Goal: Information Seeking & Learning: Check status

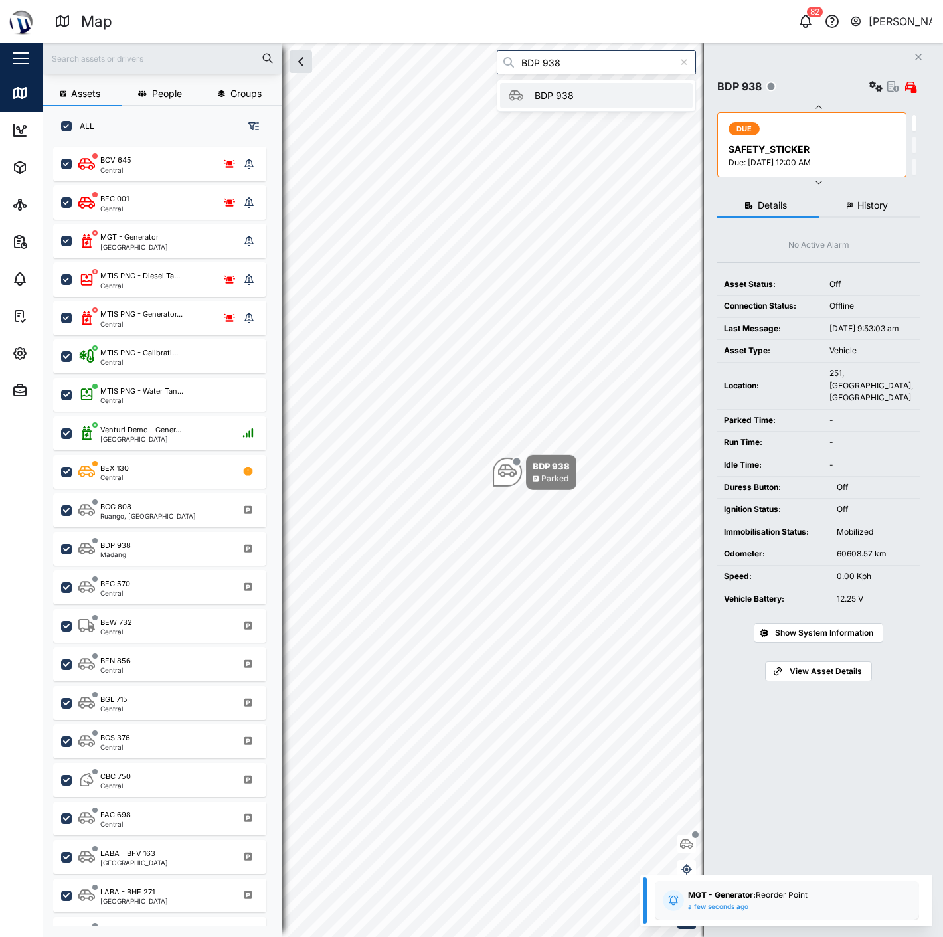
click at [597, 62] on input "BDP 938" at bounding box center [596, 62] width 199 height 24
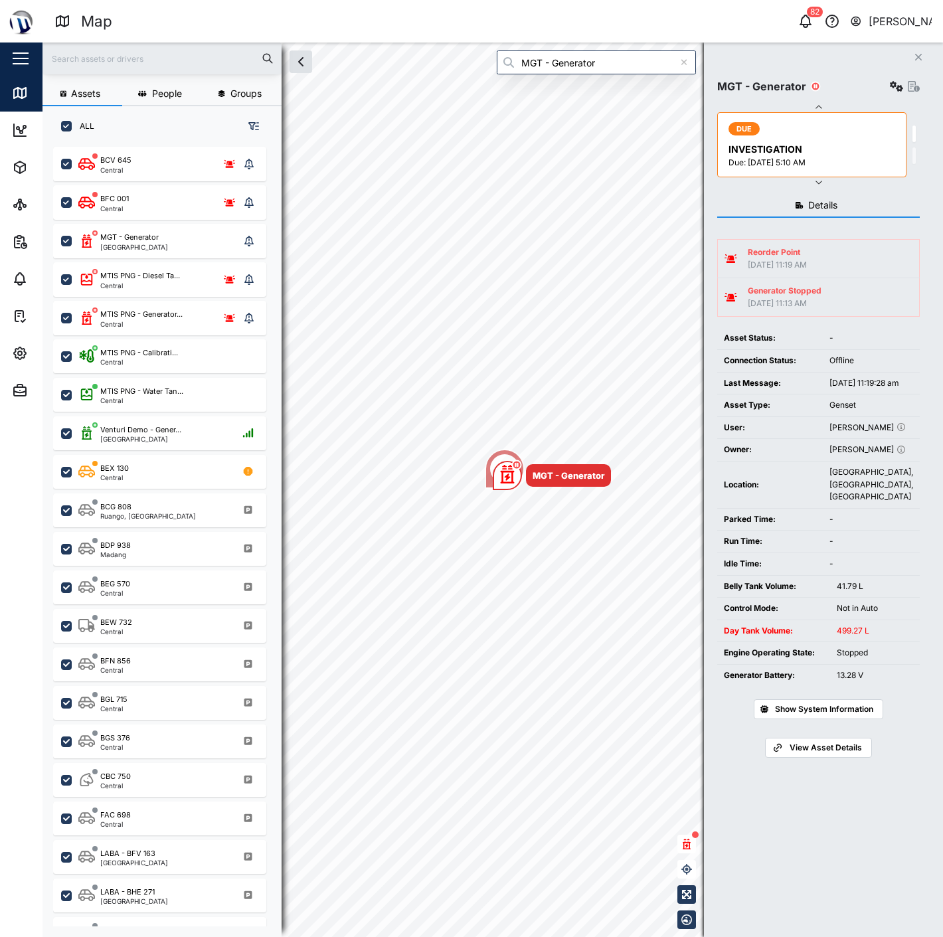
type input "MGT - Generator"
click at [905, 89] on div "Settings" at bounding box center [903, 86] width 33 height 19
click at [895, 89] on icon "button" at bounding box center [896, 86] width 13 height 11
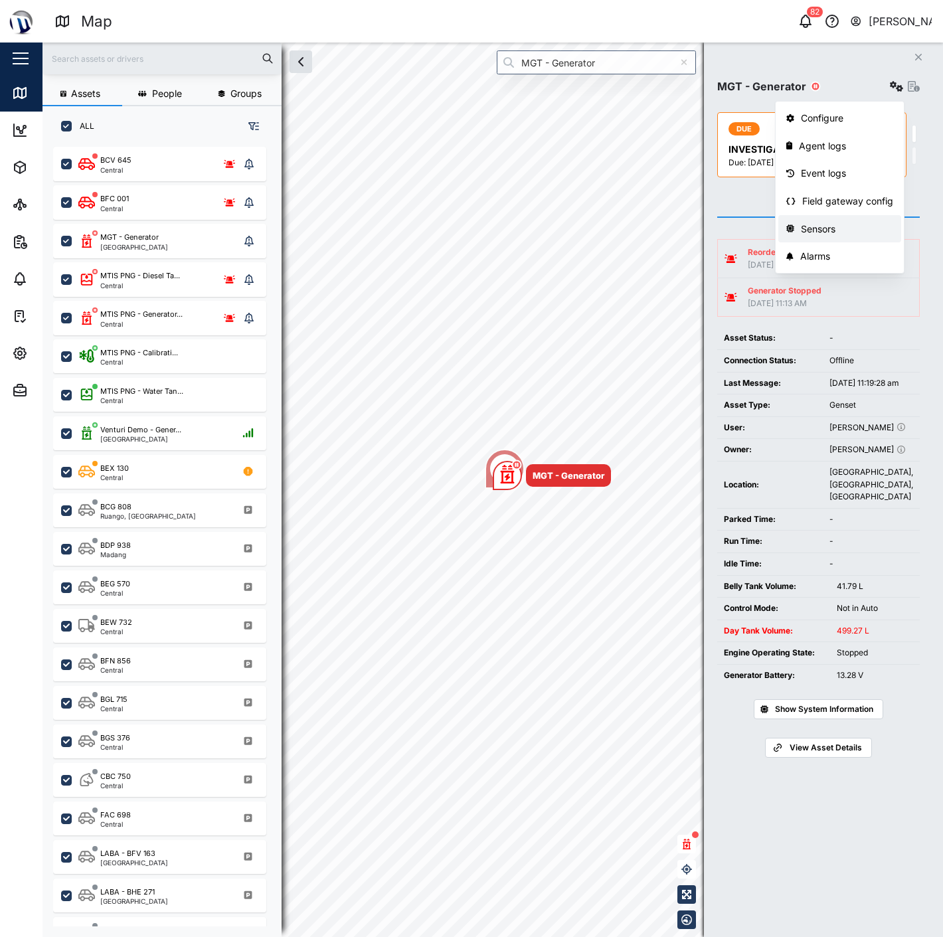
click at [815, 226] on div "Sensors" at bounding box center [847, 229] width 92 height 15
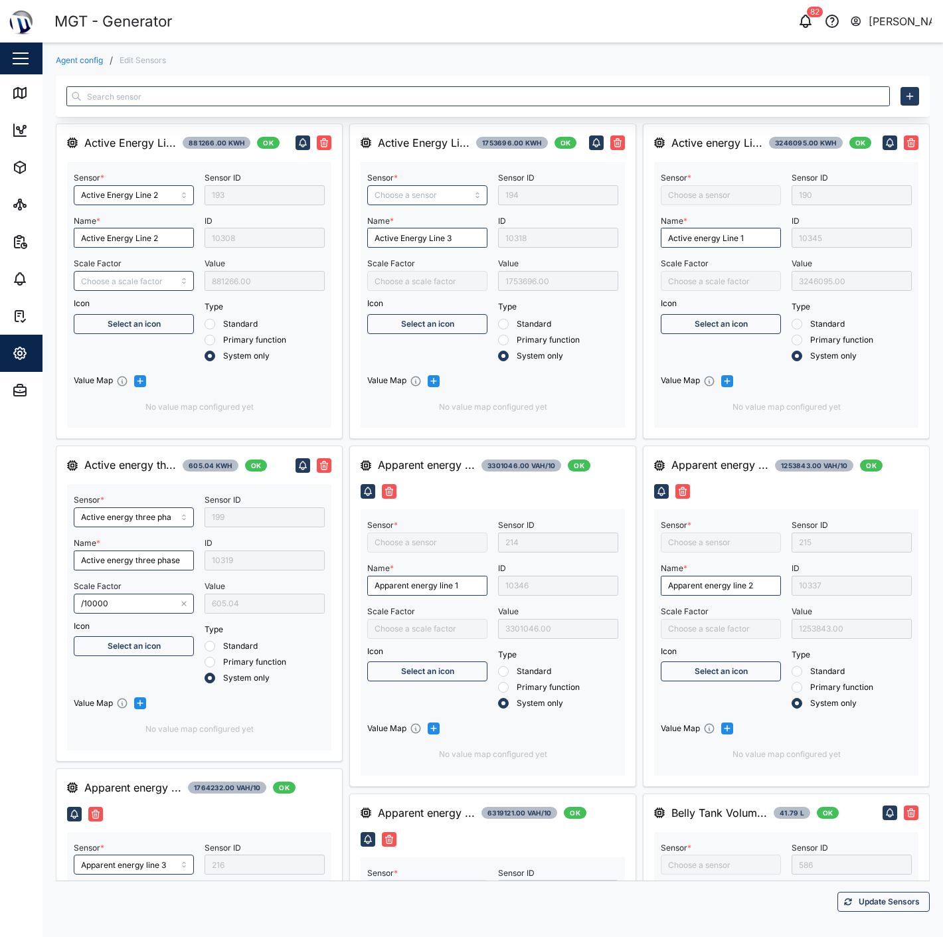
type input "Active Energy Line 2"
type input "Active energy three phase"
type input "/10000"
type input "Apparent energy line 3"
type input "Capacitive Reactive energy line 1"
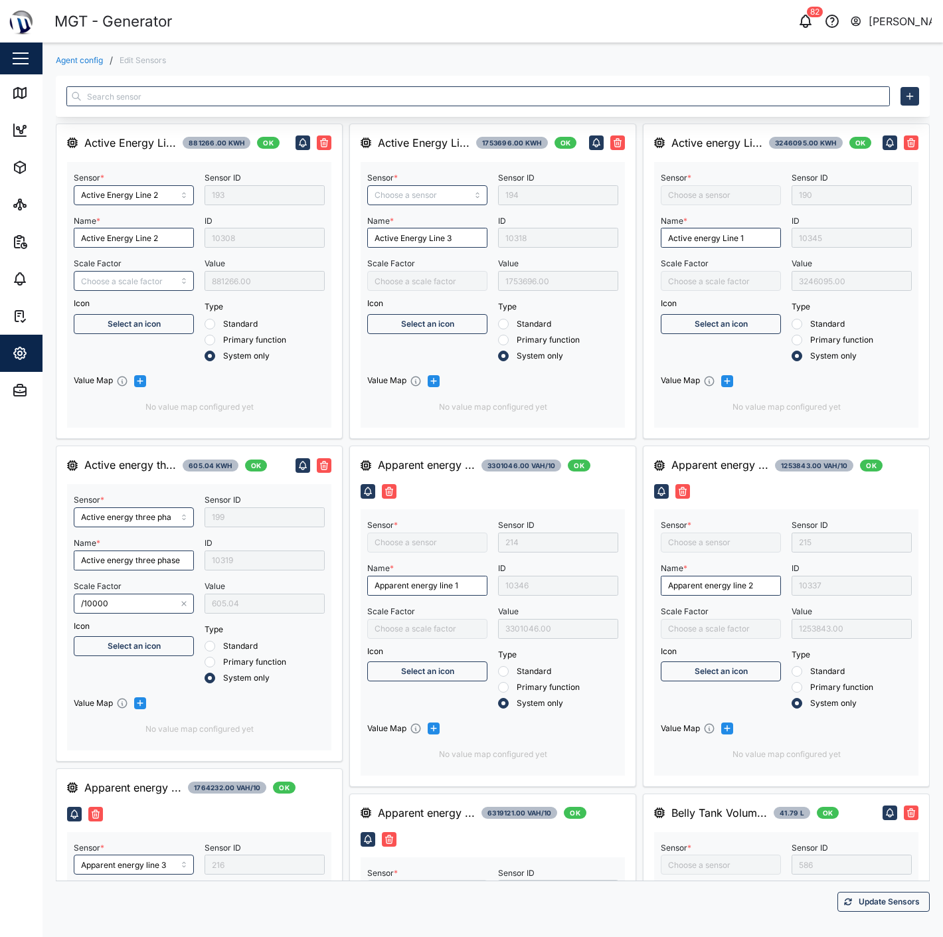
type input "Capacitive Reactive energy three phase"
type input "Active Energy Line 3"
type input "Apparent energy three phase"
type input "Capacitive Reactive energy line 2"
type input "Control Mode"
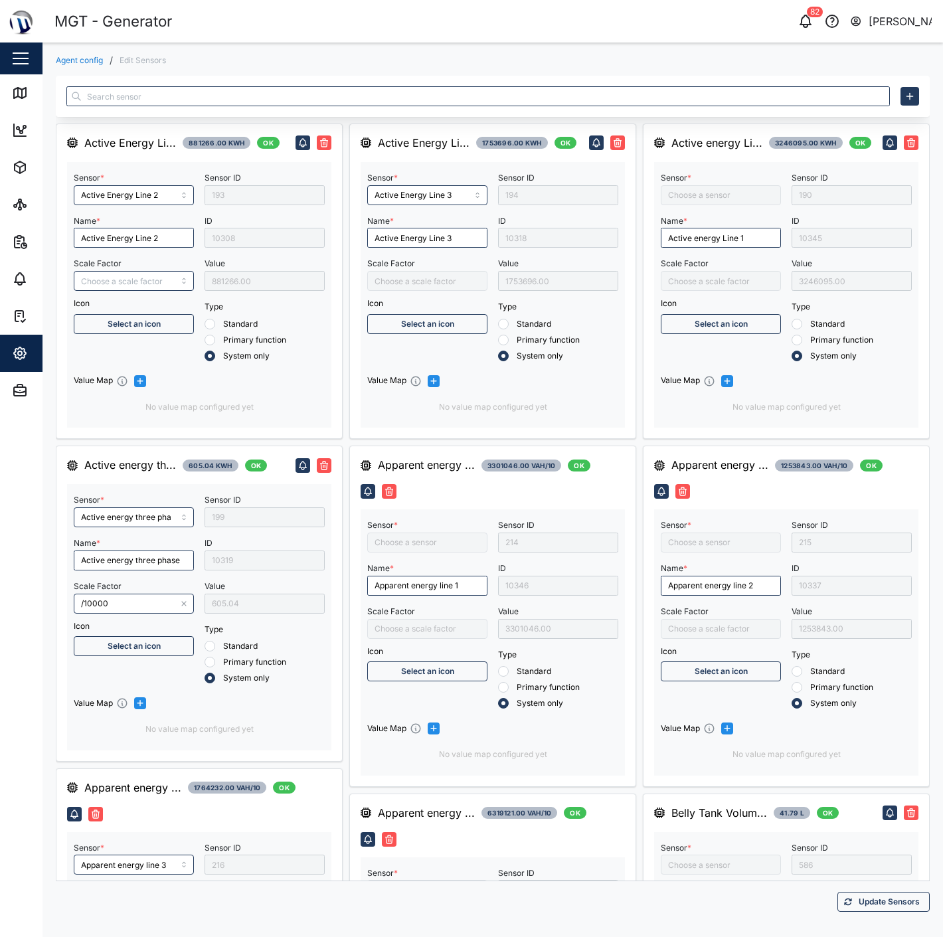
type input "Active energy Line 1"
type input "Fuel level liter 2"
type input "MGT Gen Belly Tank"
type input "Capacitive Reactive energy line 3"
type input "Fuel Level Liter"
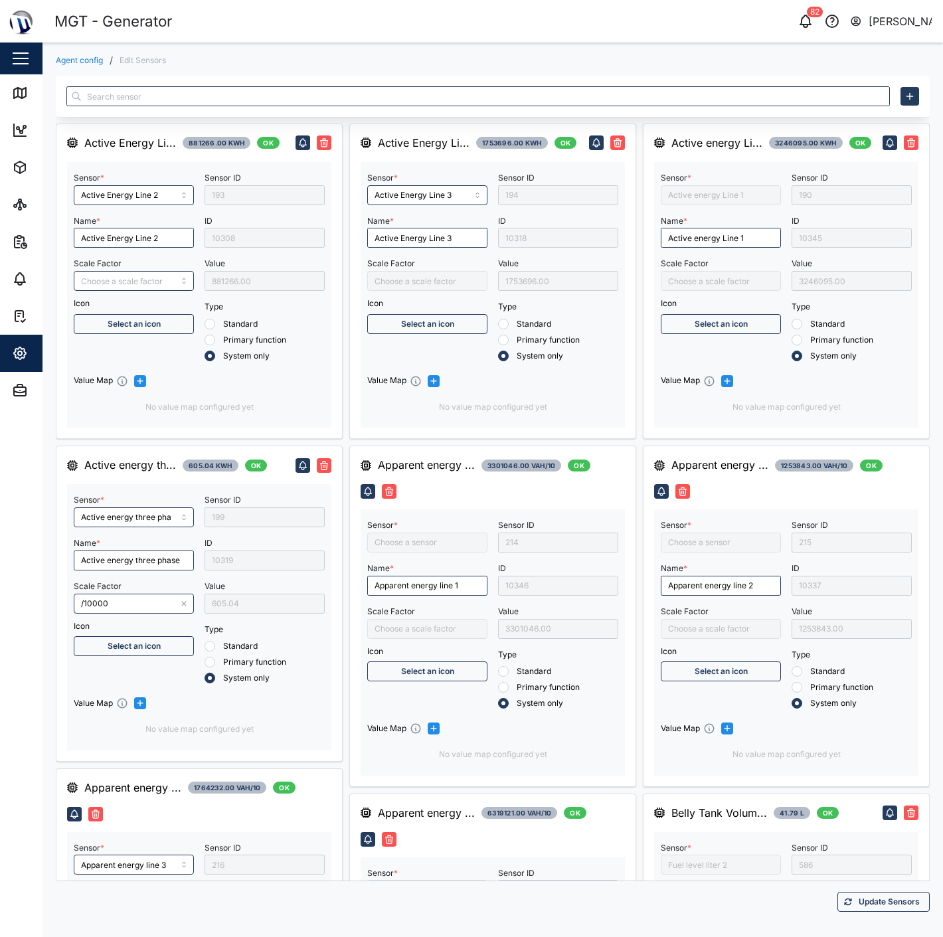
type input "Apparent energy line 1"
type input "Apparent energy line 2"
type input "MGT GEN Day Tank V2"
click at [96, 56] on link "Agent config" at bounding box center [79, 60] width 47 height 8
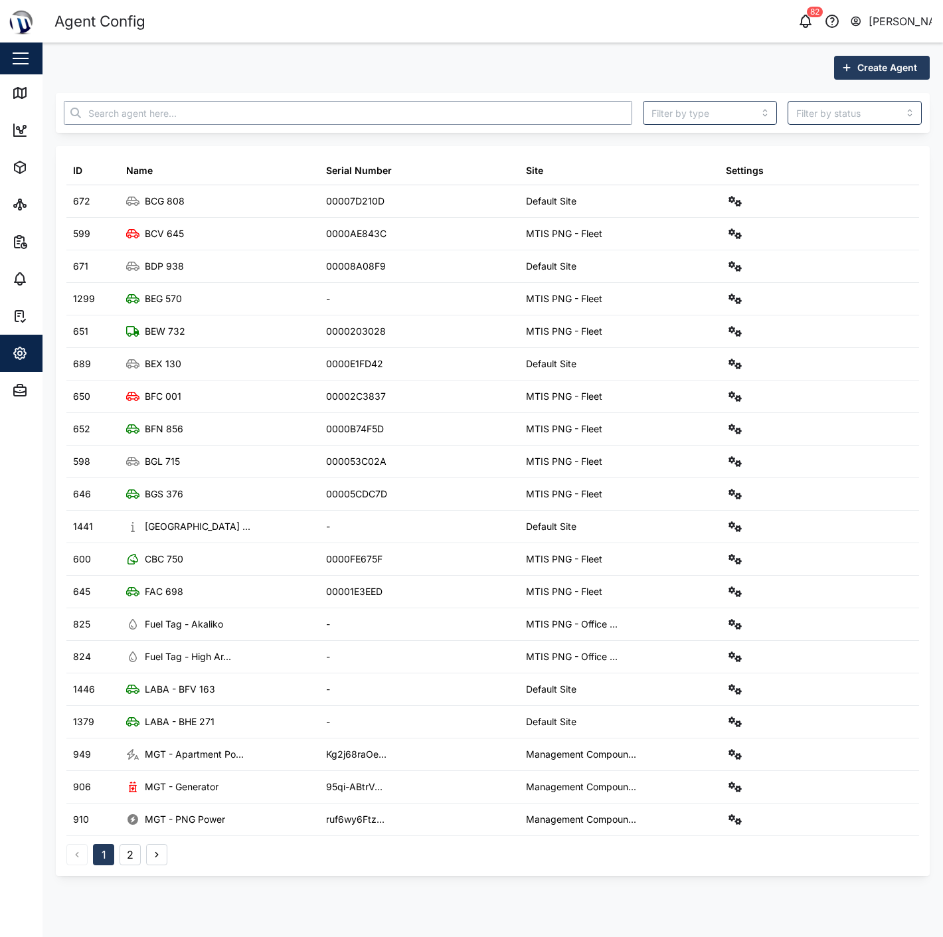
click at [574, 116] on input "text" at bounding box center [348, 113] width 568 height 24
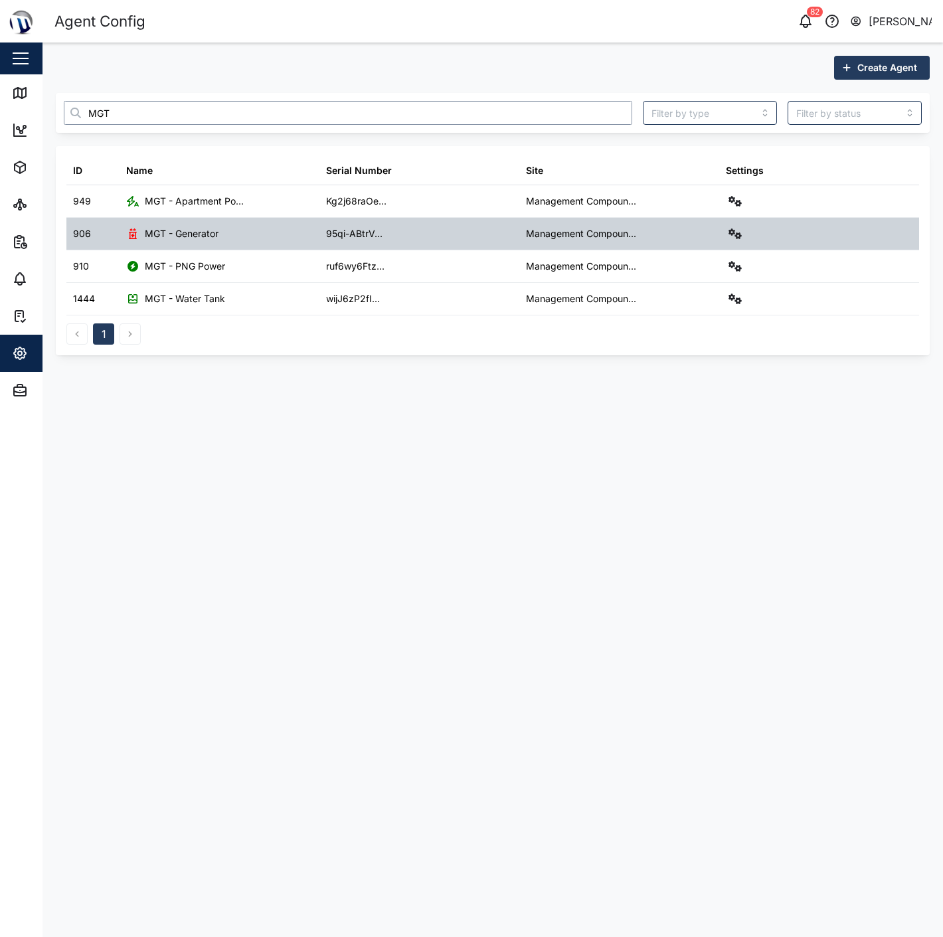
type input "MGT"
click at [728, 234] on icon "button" at bounding box center [734, 233] width 13 height 11
click at [659, 394] on link "Alarms" at bounding box center [679, 404] width 123 height 28
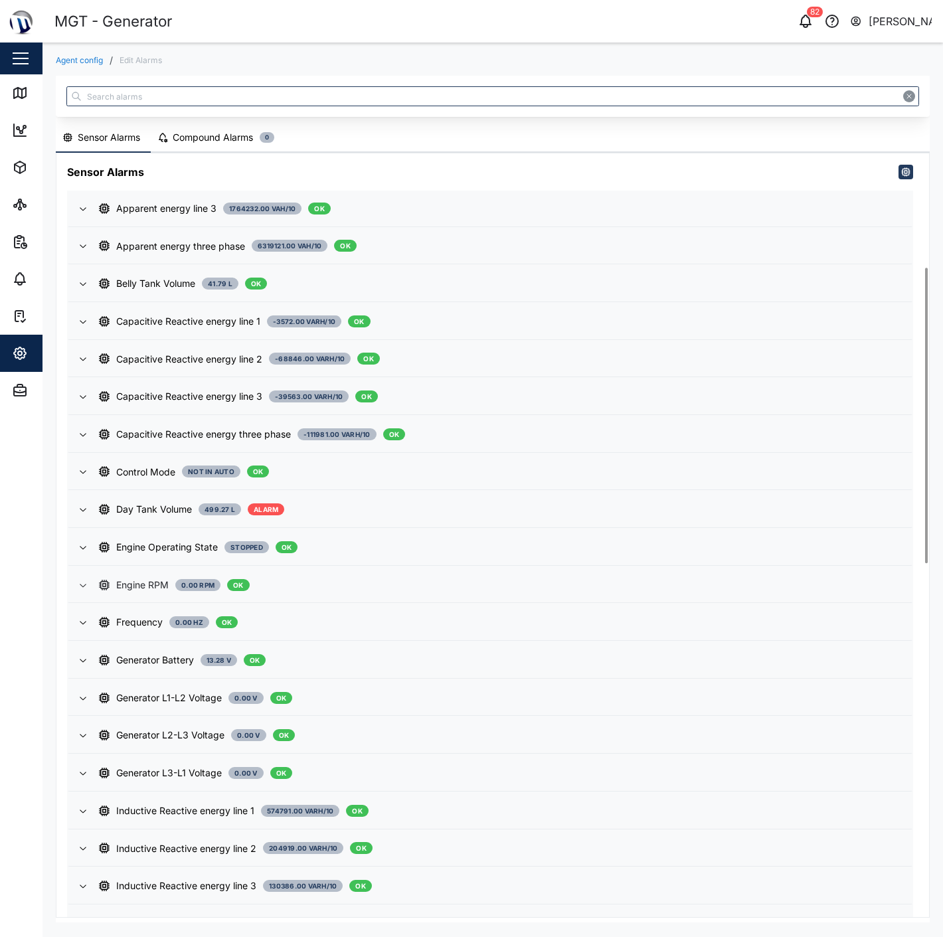
scroll to position [368, 0]
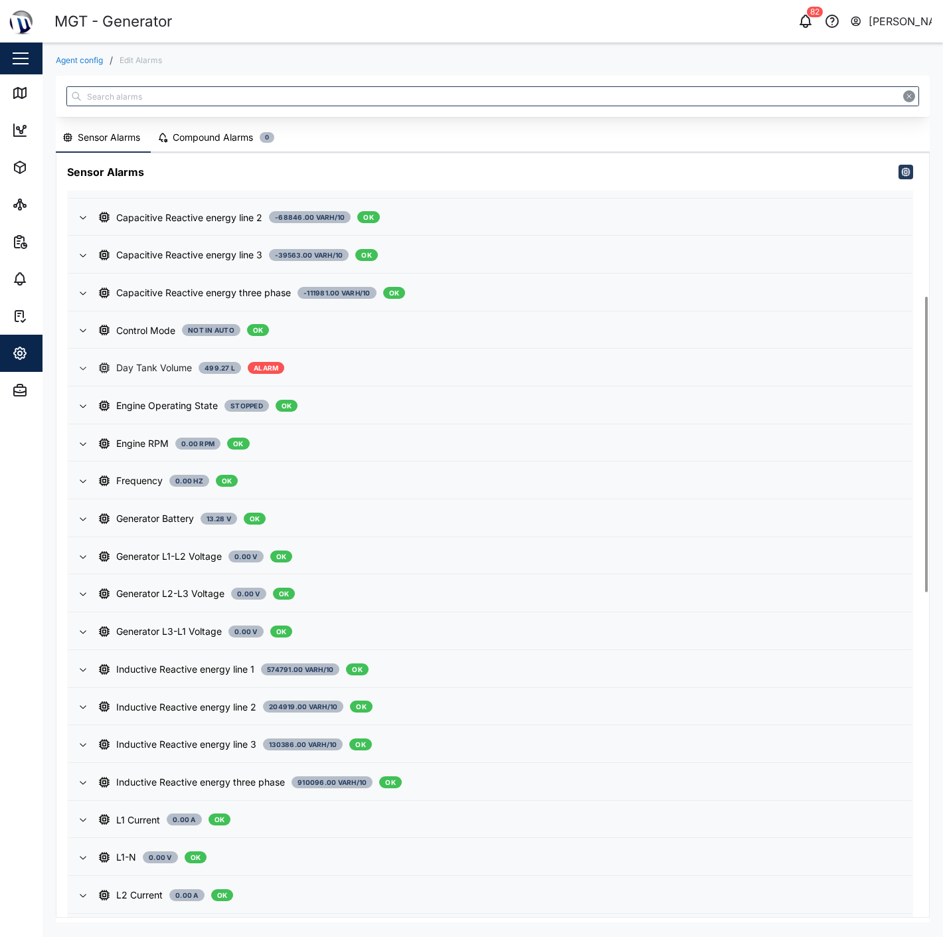
click at [343, 361] on div "Day Tank Volume 499.27 L ALARM" at bounding box center [500, 367] width 802 height 15
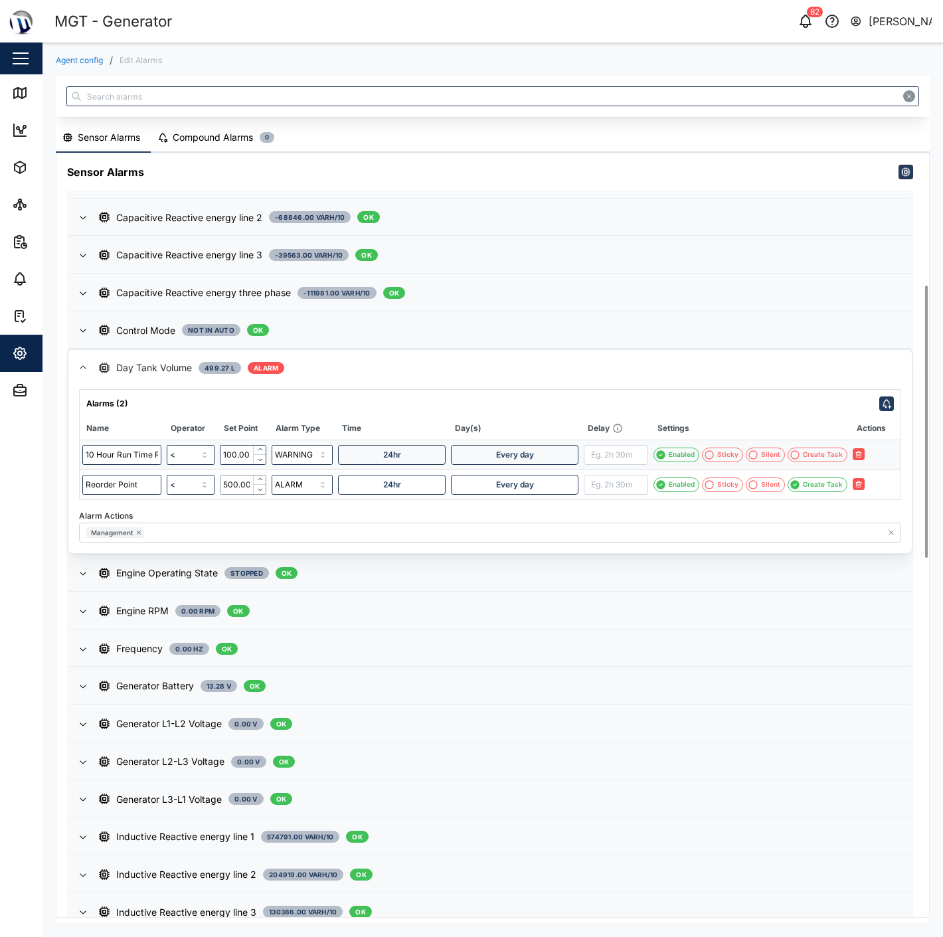
click at [235, 478] on input "500.00" at bounding box center [243, 485] width 46 height 20
type input "510.00"
click at [263, 495] on div "Alarms (2) Name Operator Set Point Alarm Type Time Day(s) Delay Settings Action…" at bounding box center [490, 465] width 822 height 153
click at [872, 480] on icon "button" at bounding box center [873, 484] width 8 height 8
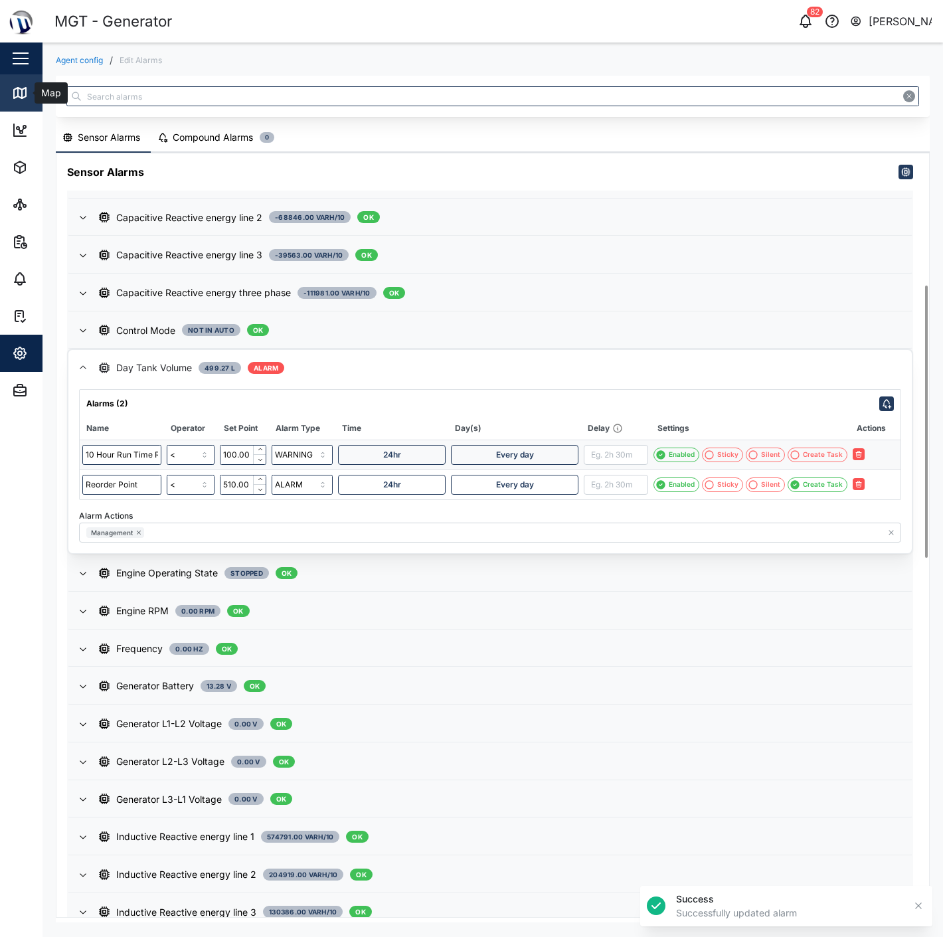
click at [20, 81] on link "Map" at bounding box center [86, 92] width 173 height 37
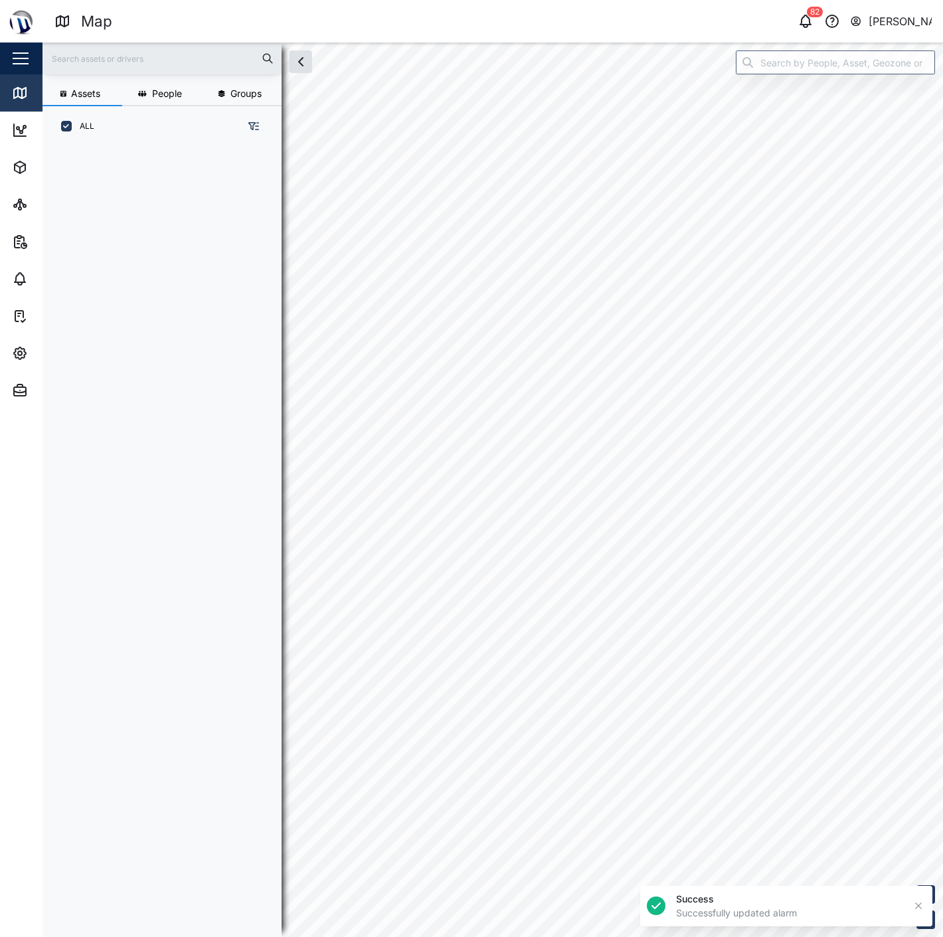
scroll to position [11, 11]
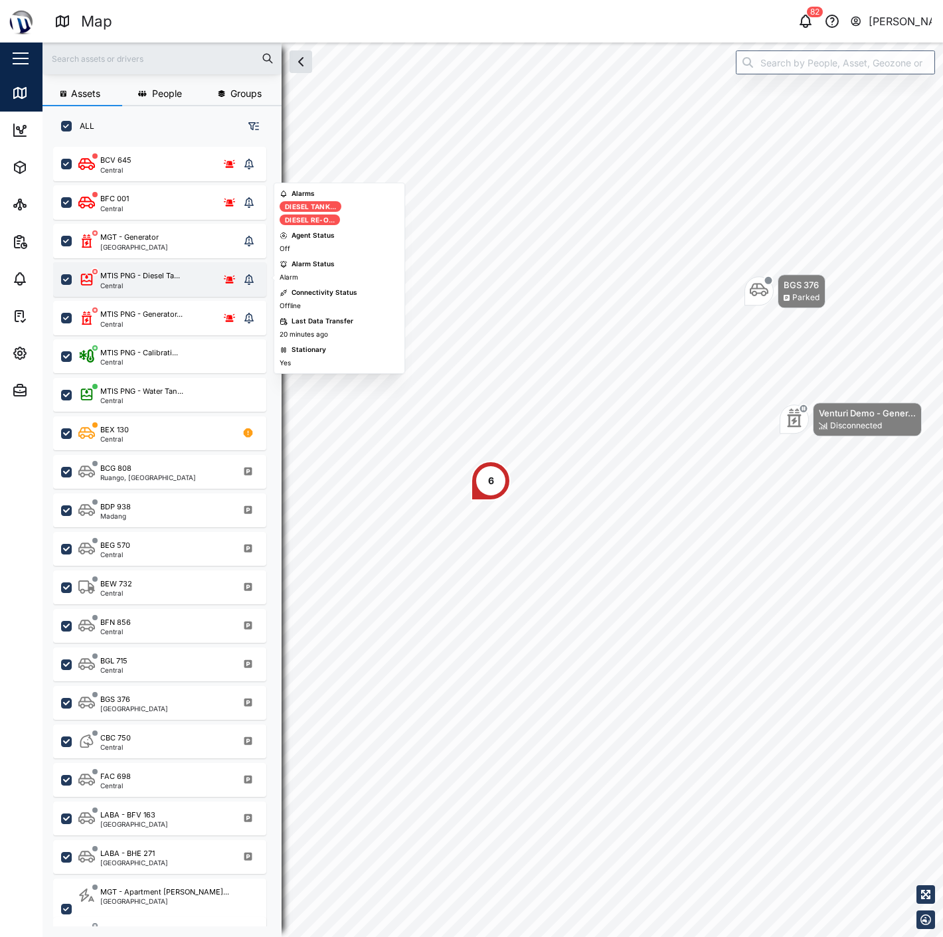
click at [180, 282] on div "Central" at bounding box center [140, 285] width 80 height 7
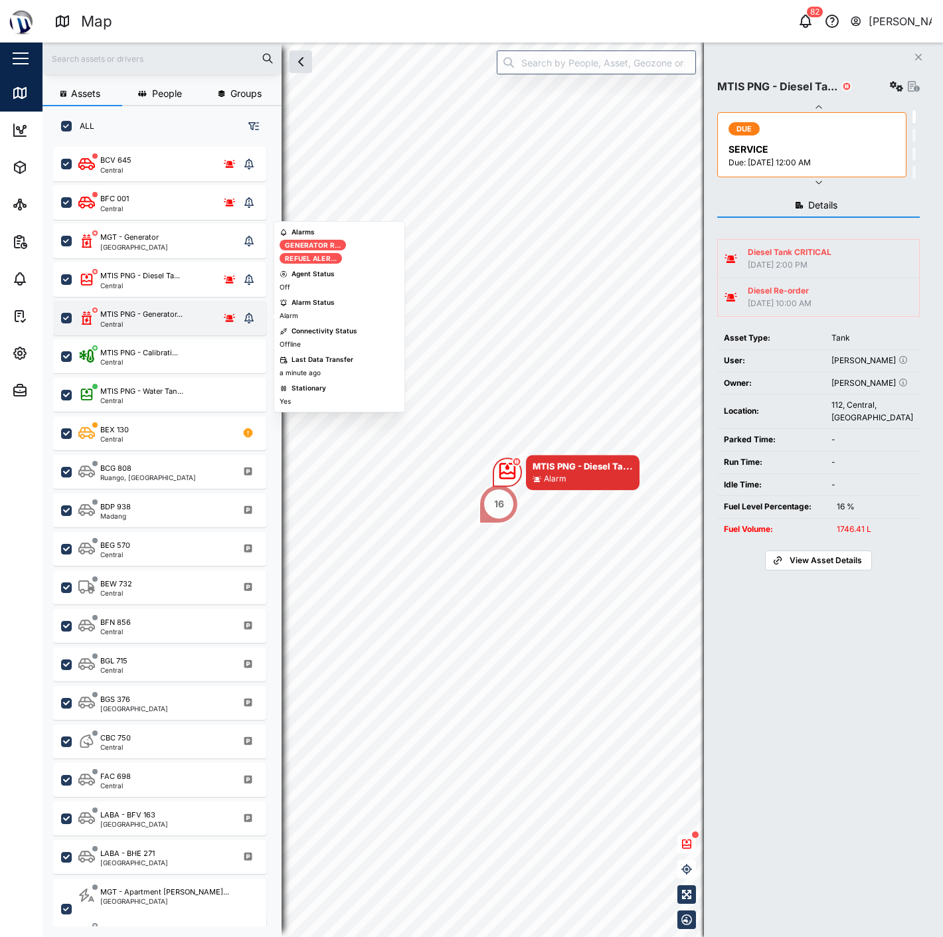
click at [178, 309] on div "MTIS PNG - Generator..." at bounding box center [141, 314] width 82 height 11
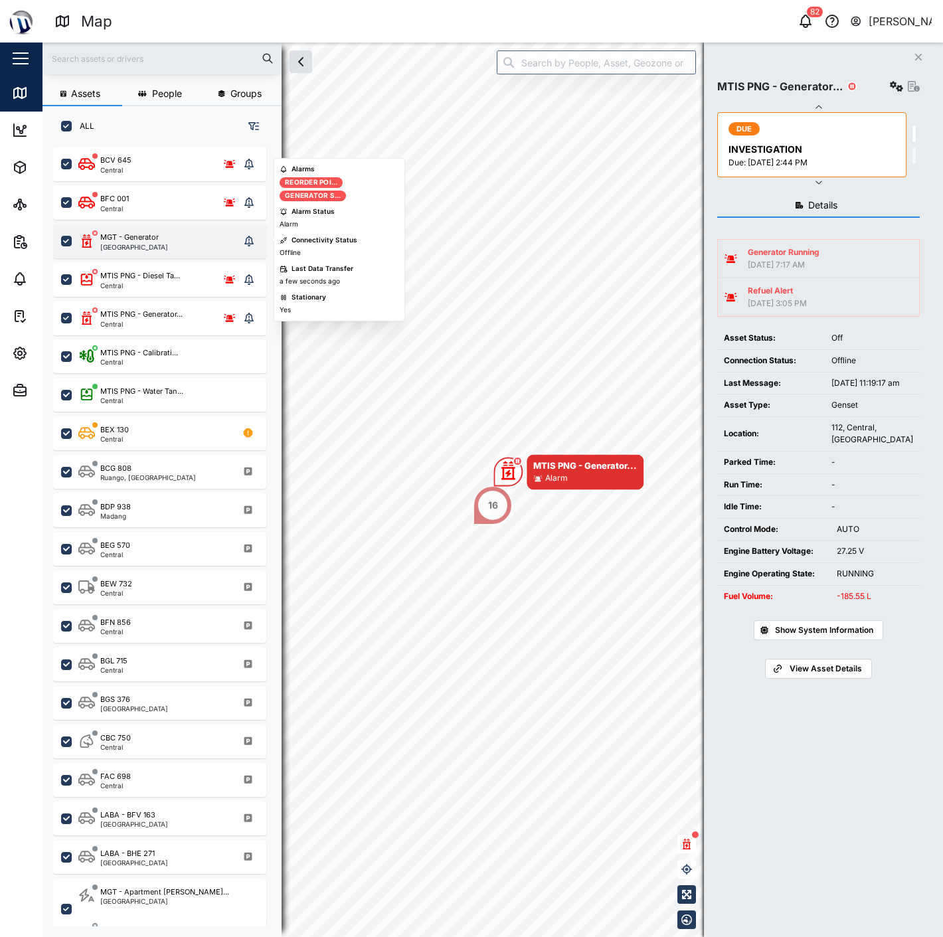
click at [174, 244] on div "MGT - Generator Port Moresby" at bounding box center [158, 241] width 161 height 19
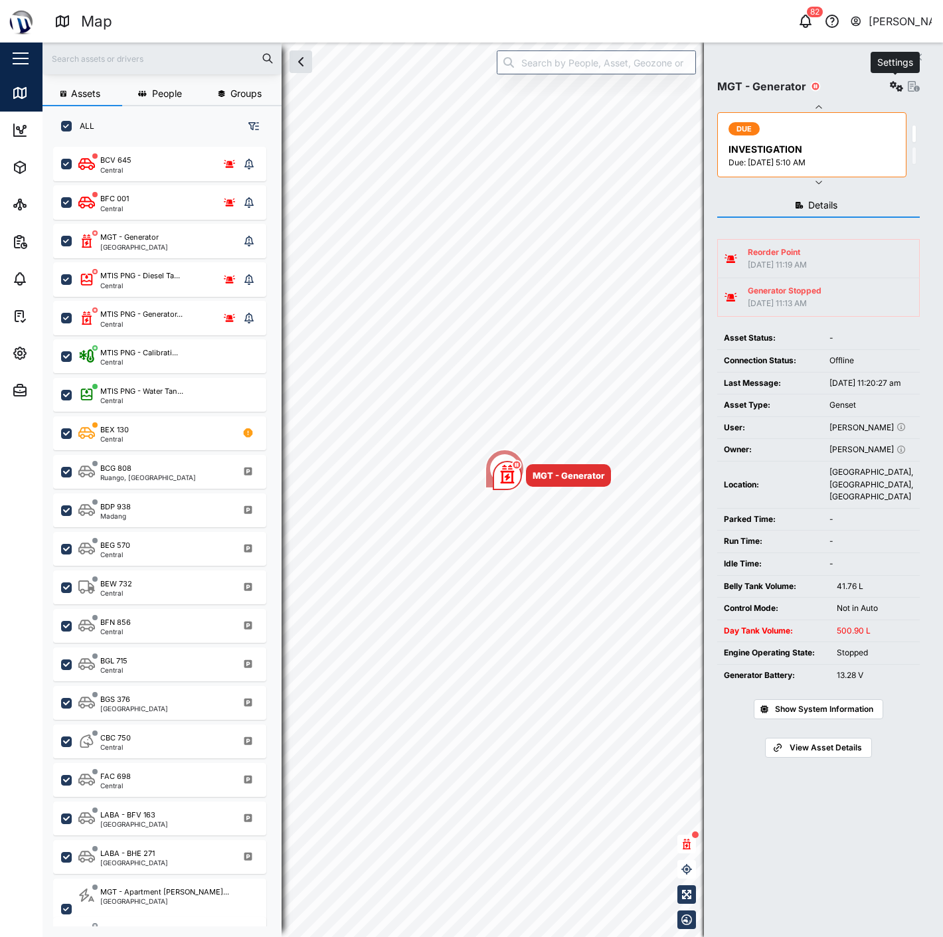
click at [896, 89] on icon "button" at bounding box center [896, 86] width 13 height 11
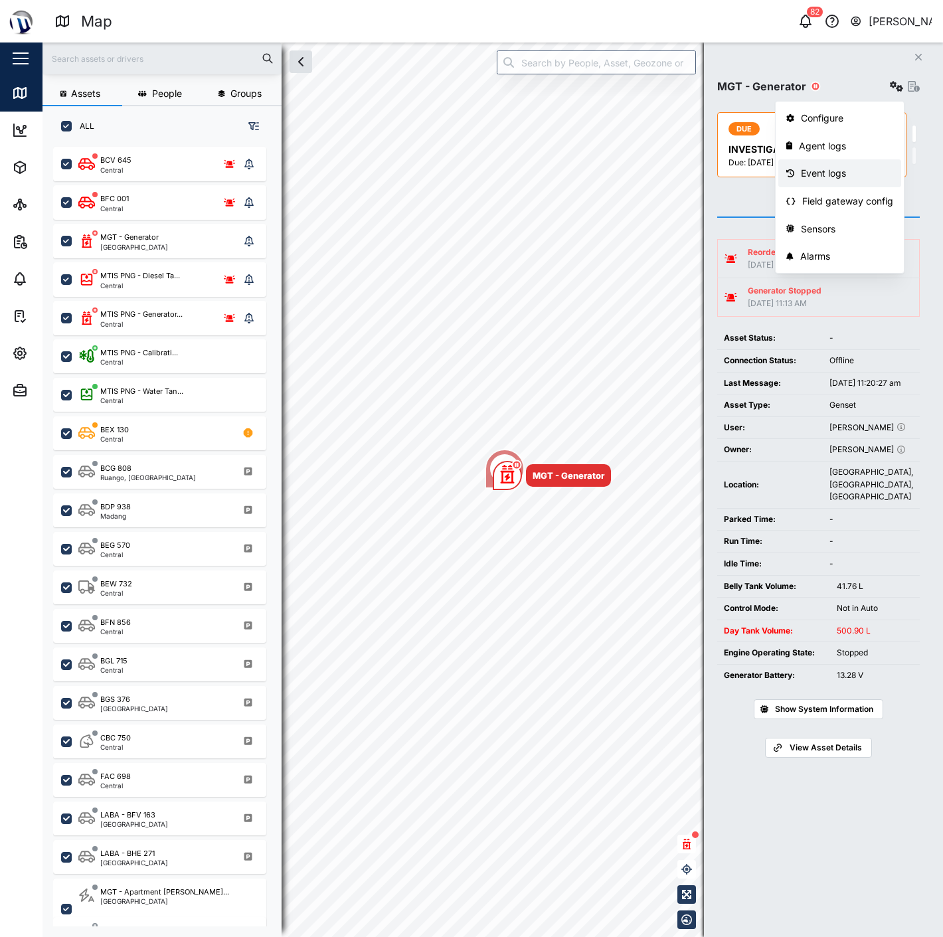
click at [837, 175] on div "Event logs" at bounding box center [847, 173] width 92 height 15
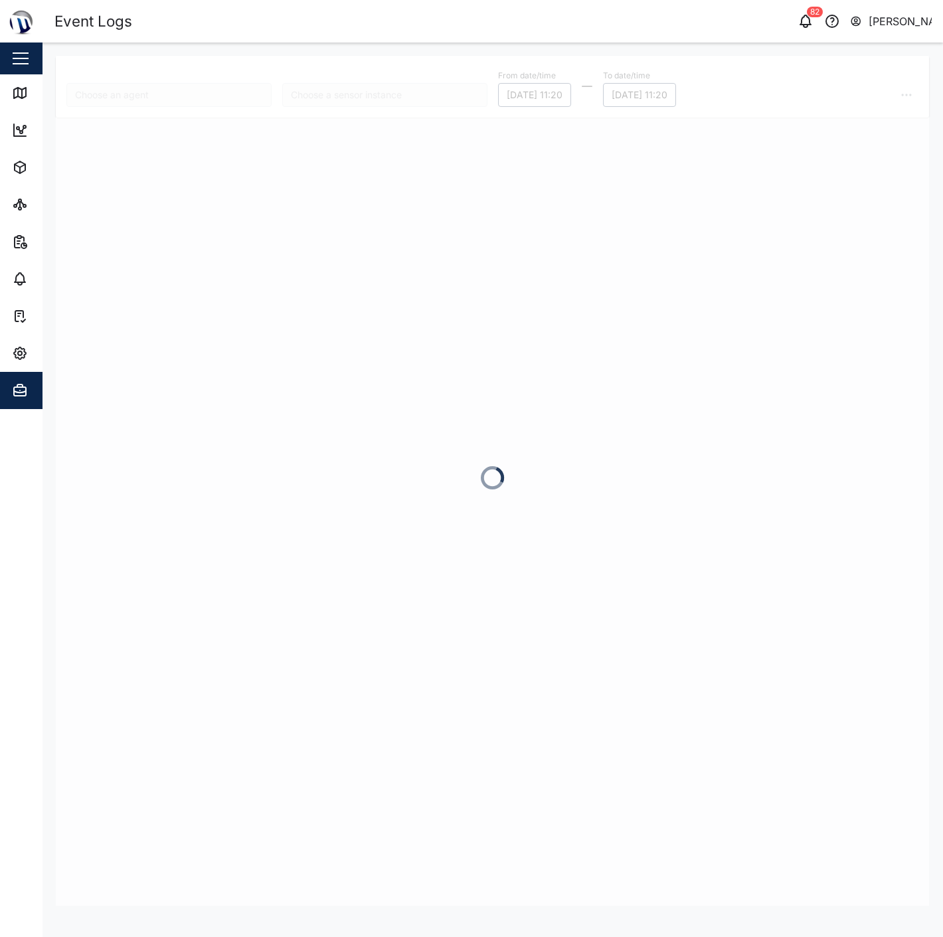
type input "MGT - Generator"
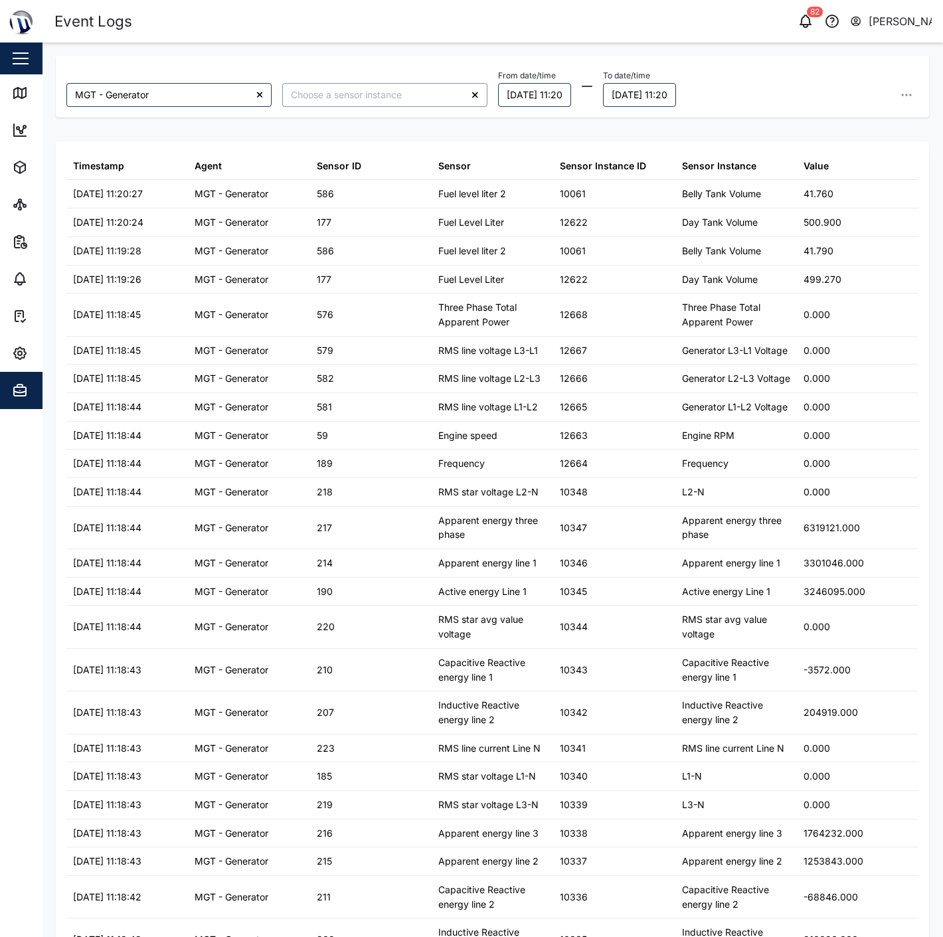
click at [390, 91] on input "search" at bounding box center [384, 95] width 205 height 24
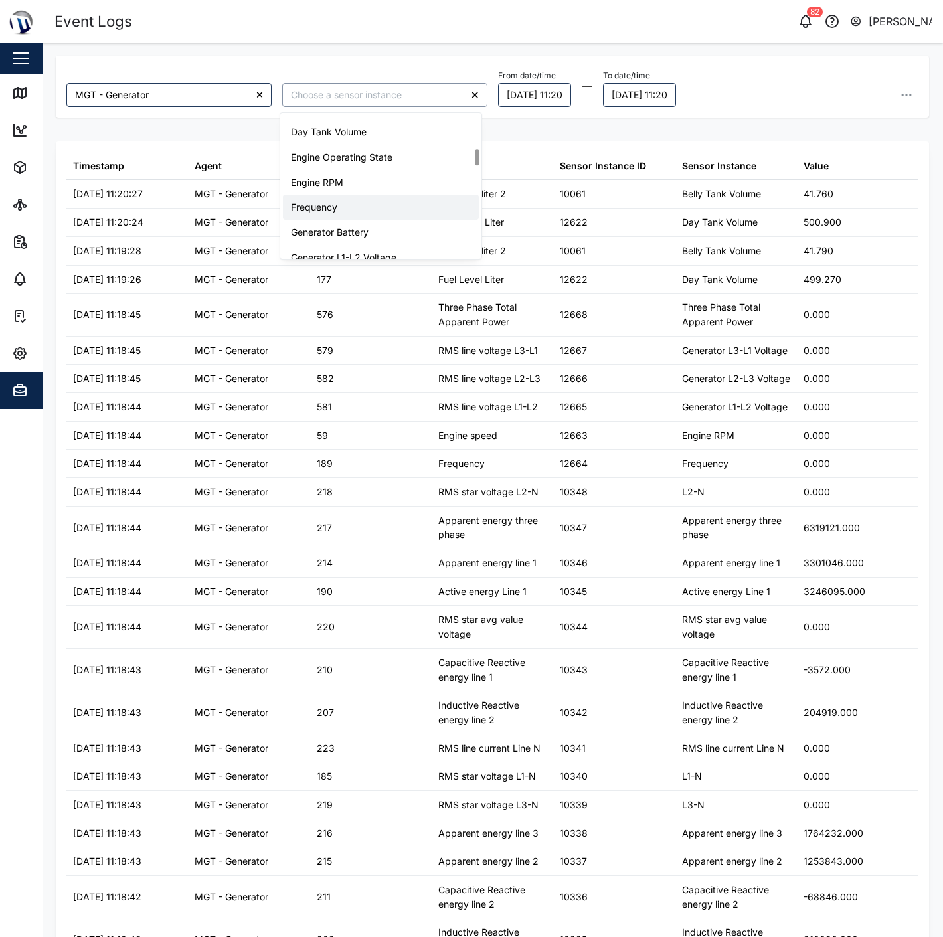
scroll to position [295, 0]
type input "Day Tank Volume"
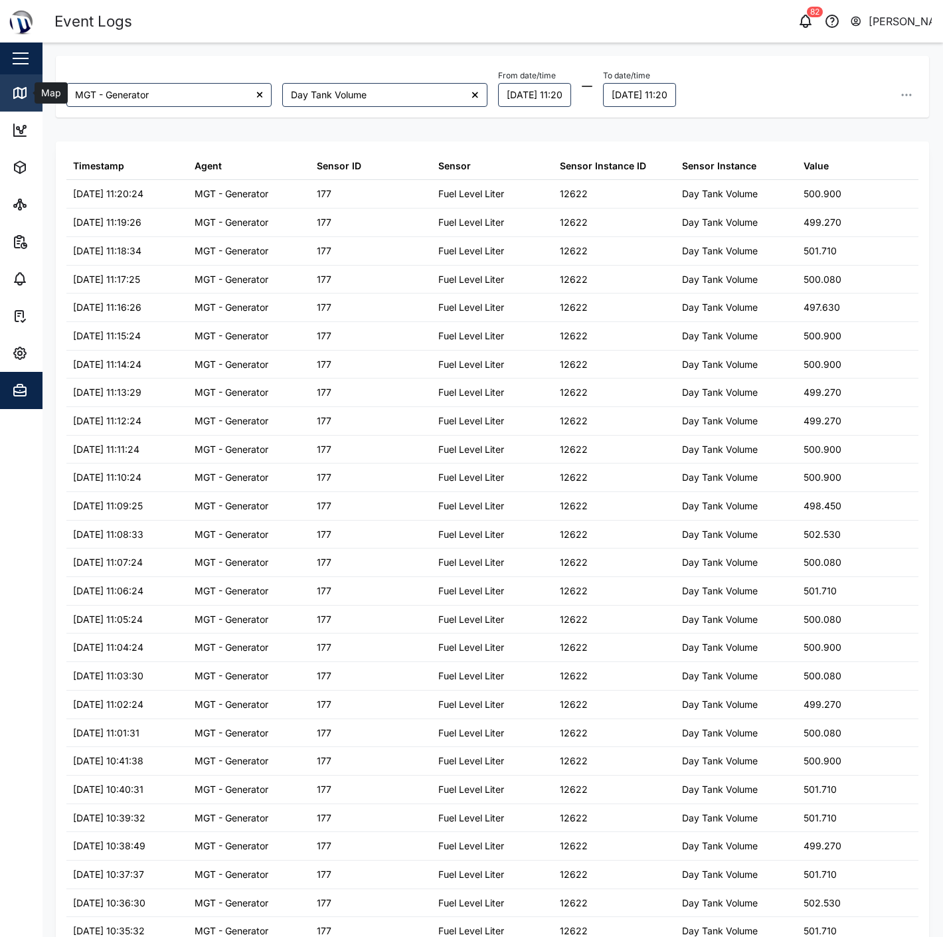
click at [25, 86] on icon at bounding box center [20, 93] width 16 height 16
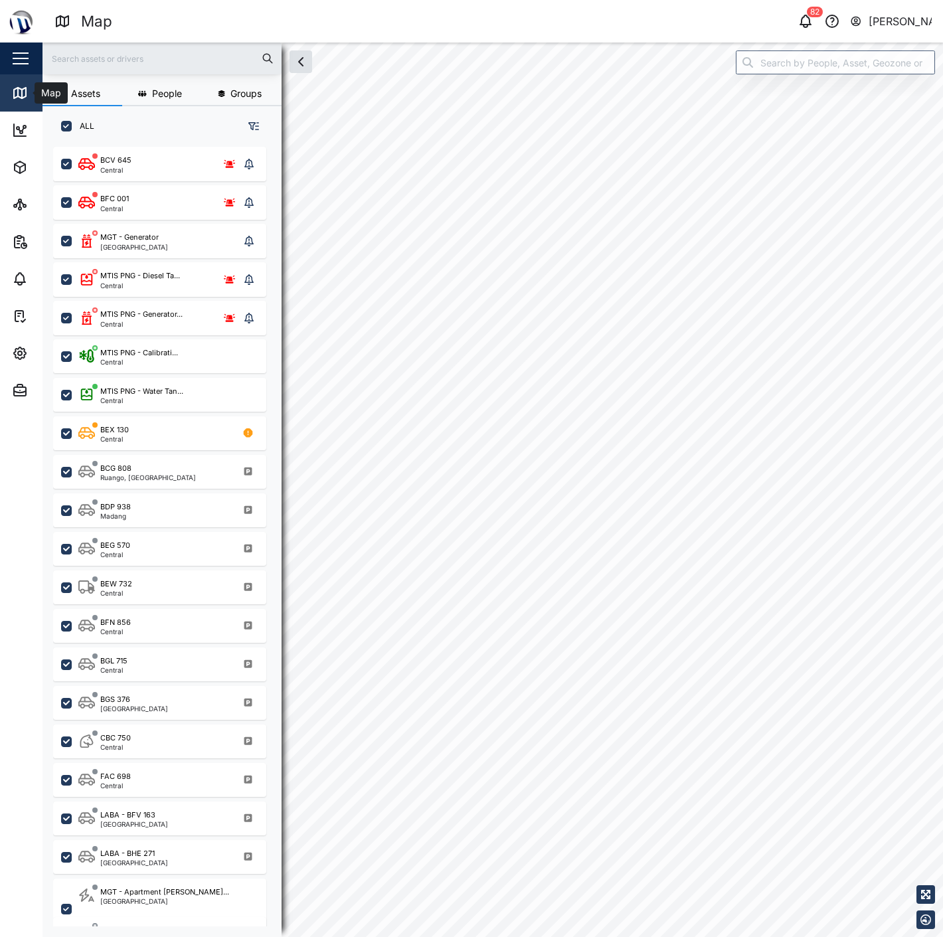
scroll to position [773, 206]
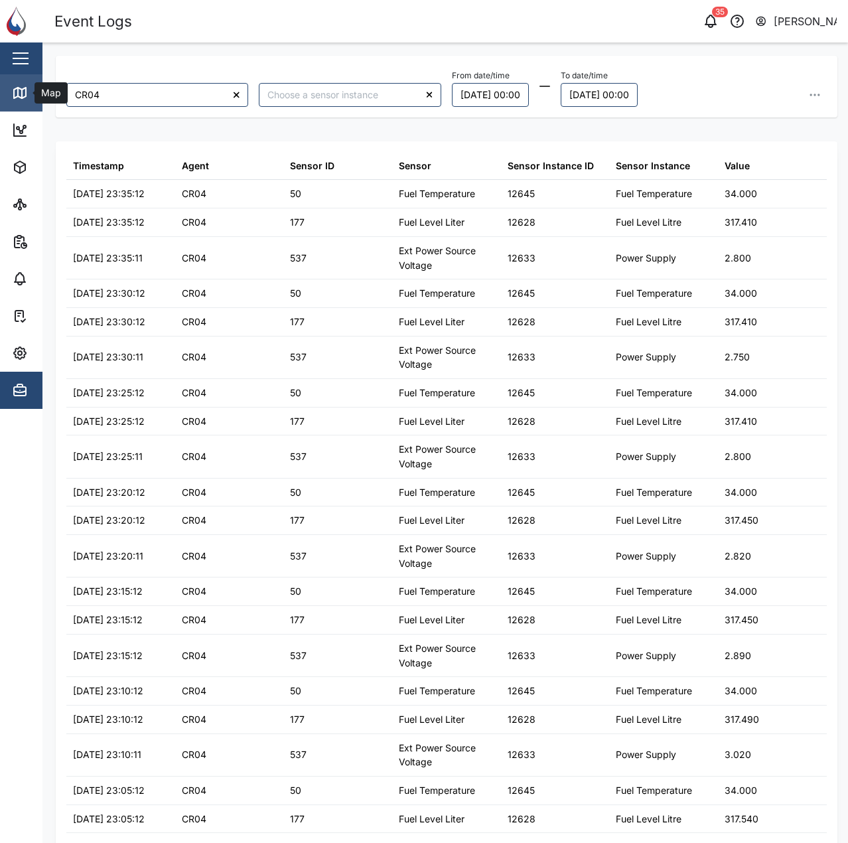
click at [16, 83] on link "Map" at bounding box center [86, 92] width 173 height 37
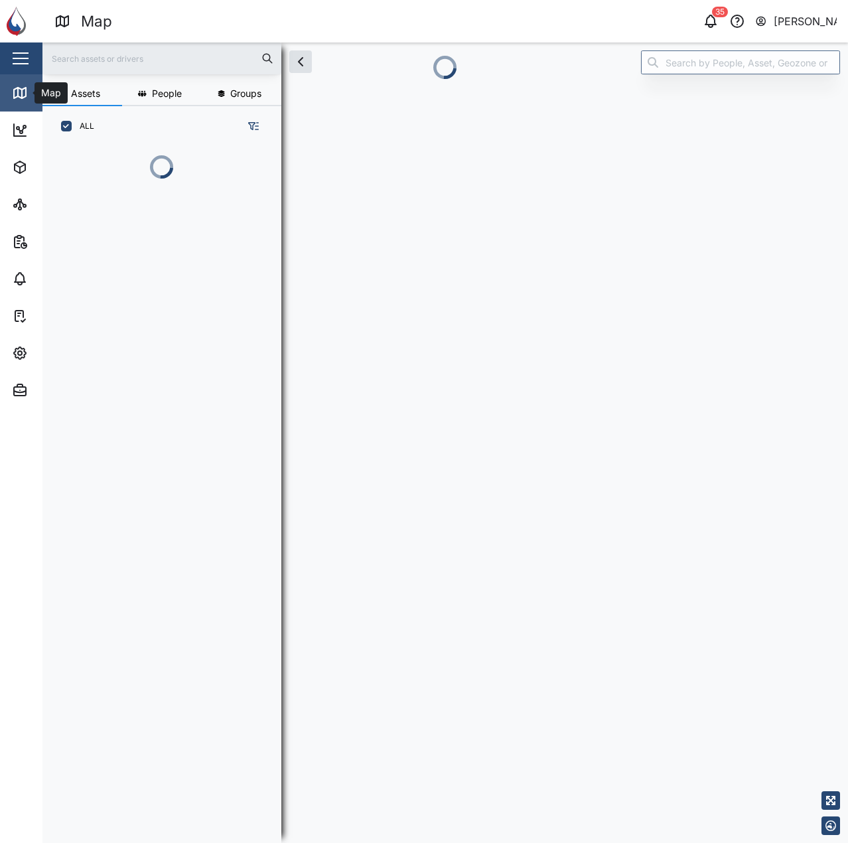
scroll to position [11, 11]
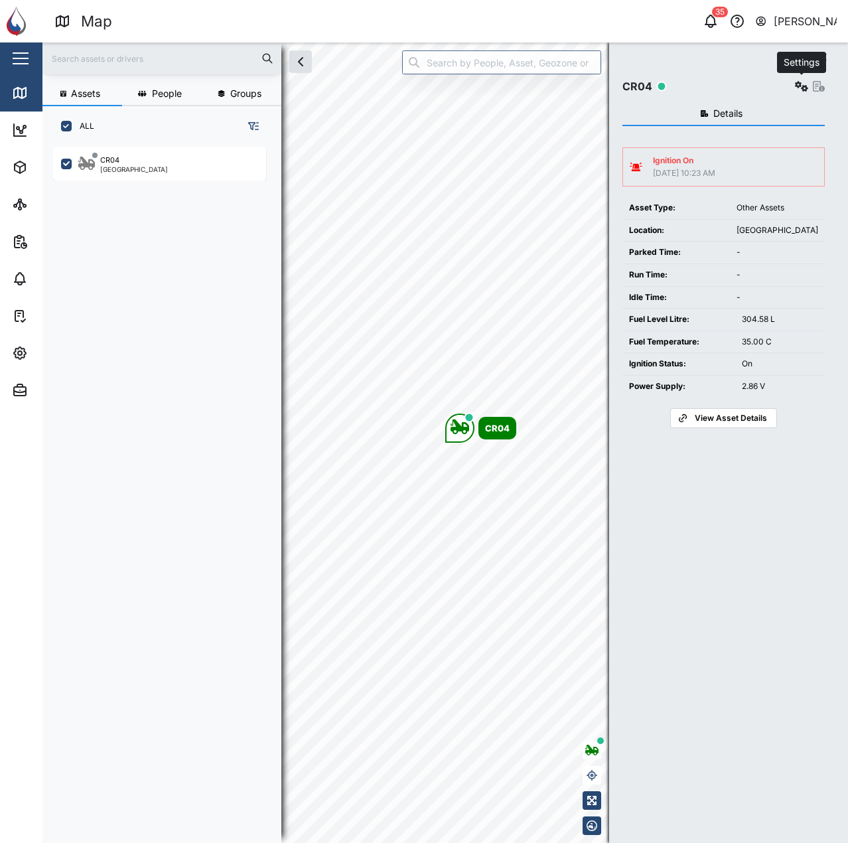
click at [797, 84] on icon "button" at bounding box center [801, 86] width 13 height 11
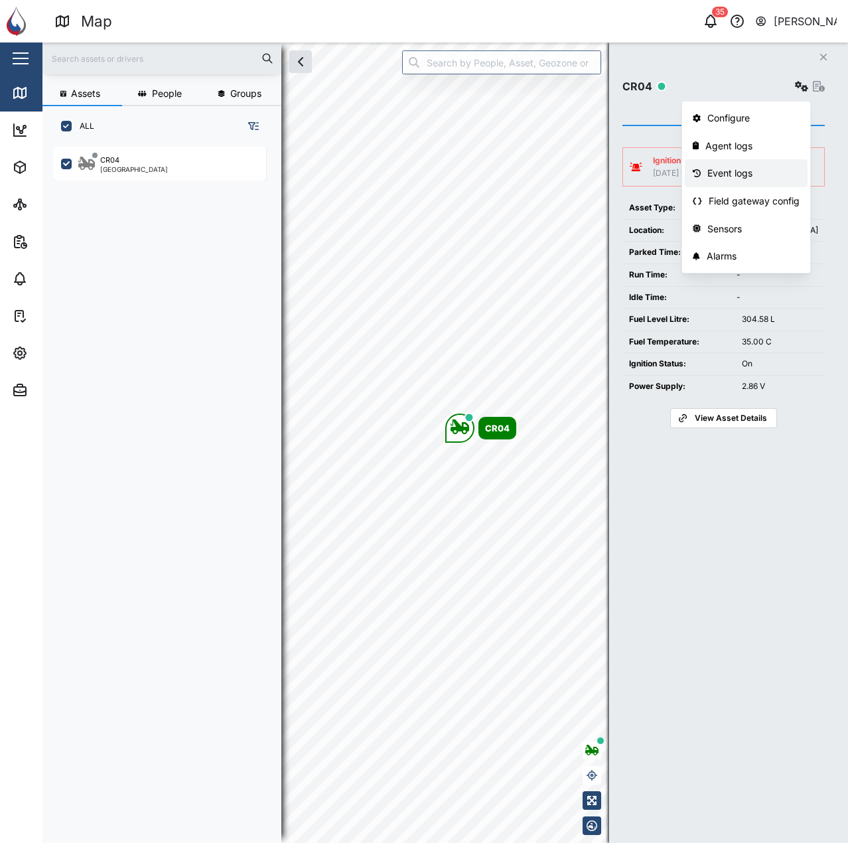
click at [747, 175] on div "Event logs" at bounding box center [754, 173] width 92 height 15
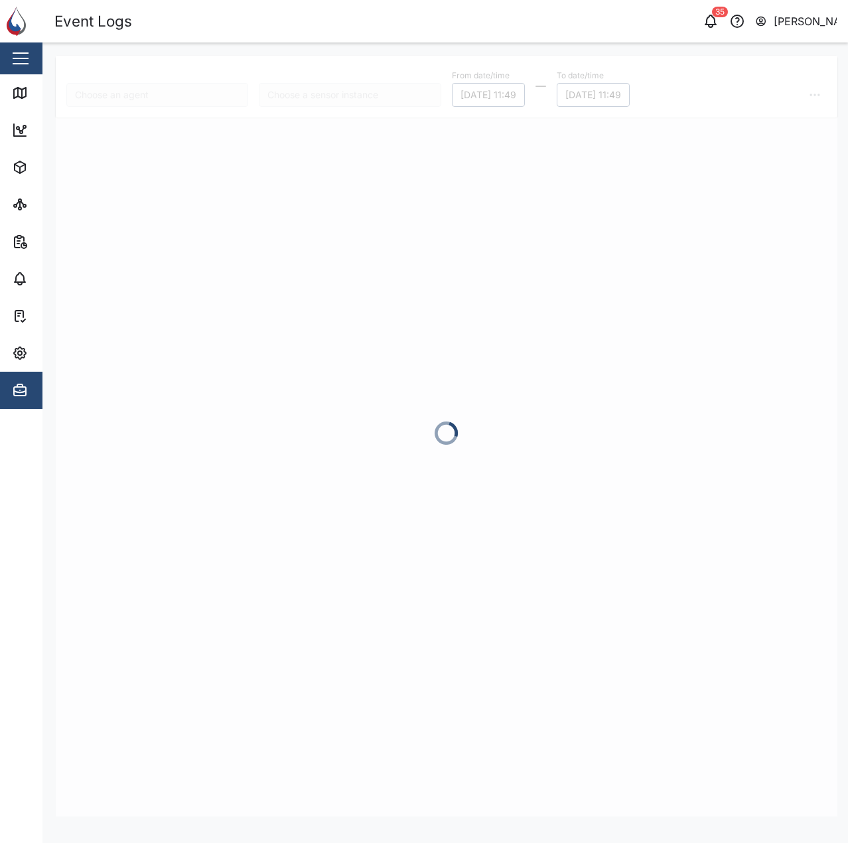
type input "CR04"
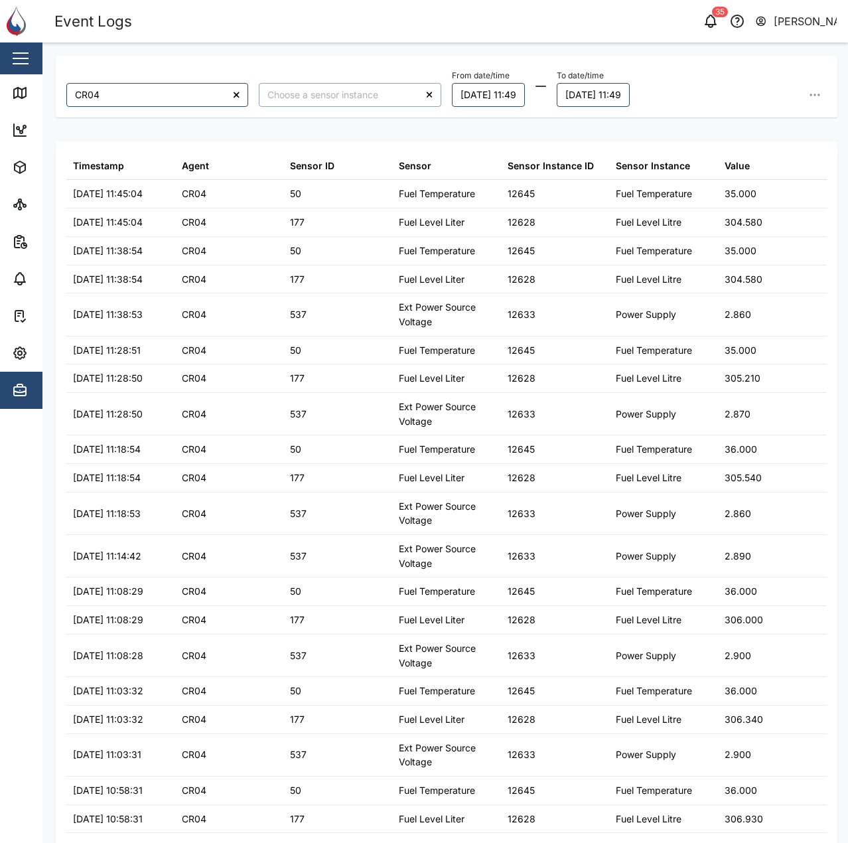
click at [376, 98] on input "search" at bounding box center [350, 95] width 182 height 24
type input "Ignition Status"
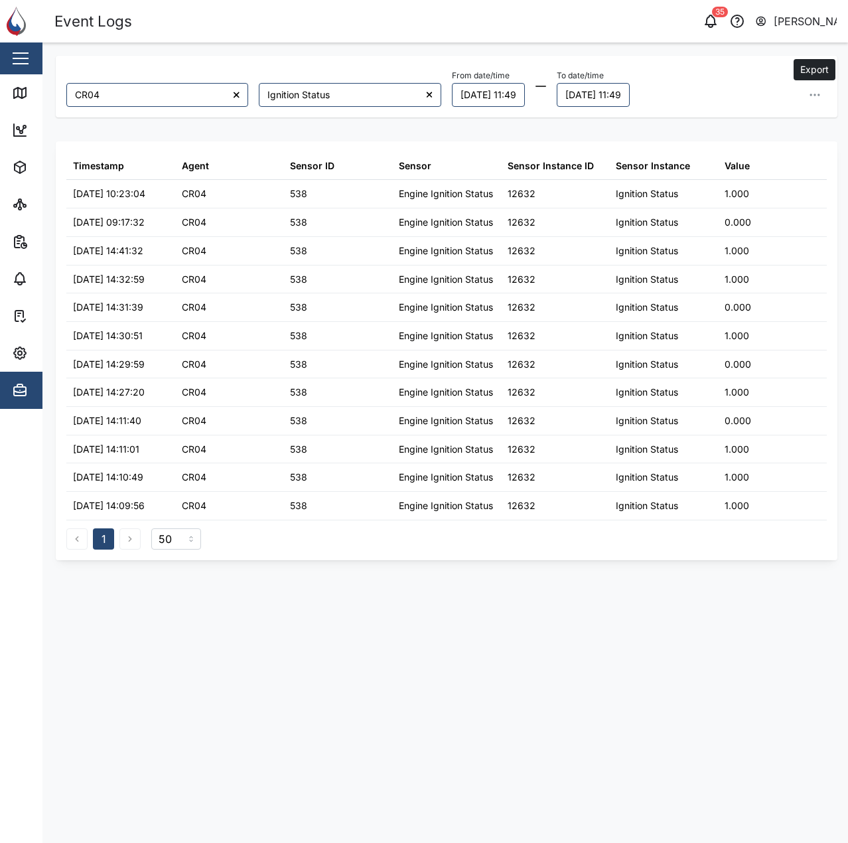
click at [813, 104] on button "button" at bounding box center [815, 95] width 24 height 24
click at [751, 93] on div "From date/time 08/09/2025 11:49 To date/time 09/09/2025 11:49 Export data Expor…" at bounding box center [639, 86] width 375 height 40
click at [31, 90] on div "Map" at bounding box center [38, 93] width 52 height 16
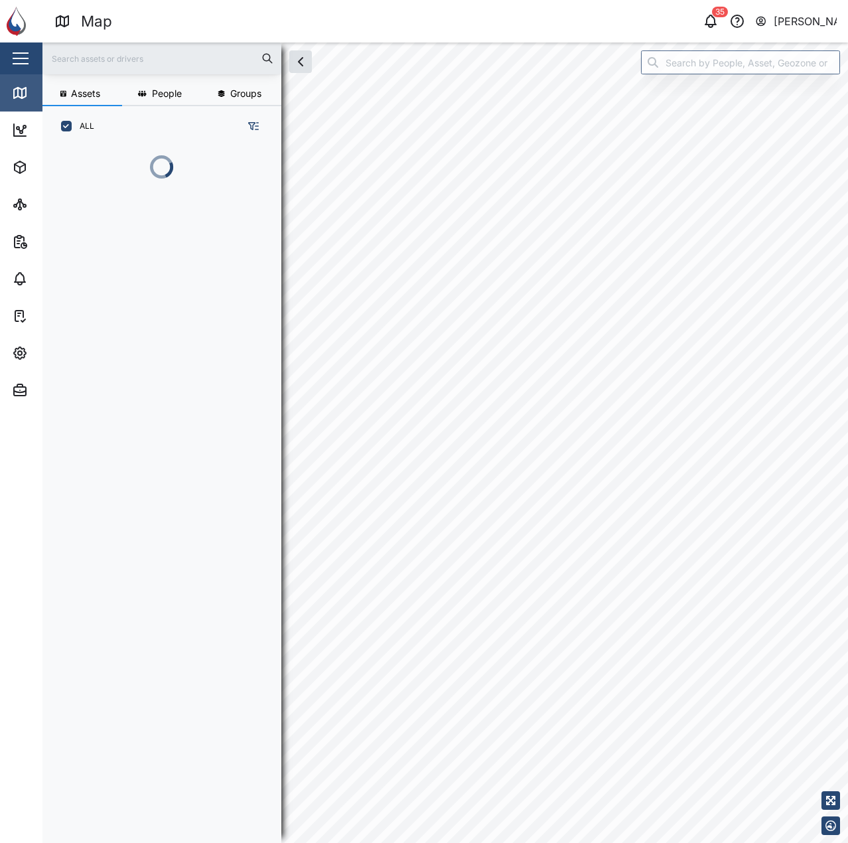
scroll to position [680, 208]
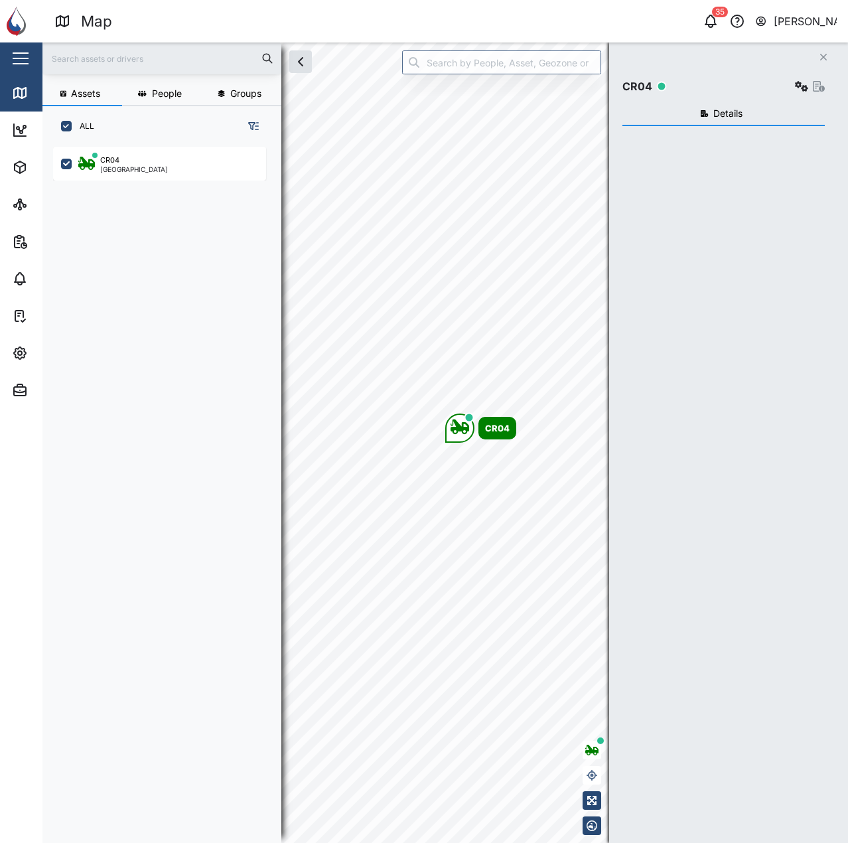
click at [706, 61] on div "Close CR04 Details" at bounding box center [728, 442] width 239 height 801
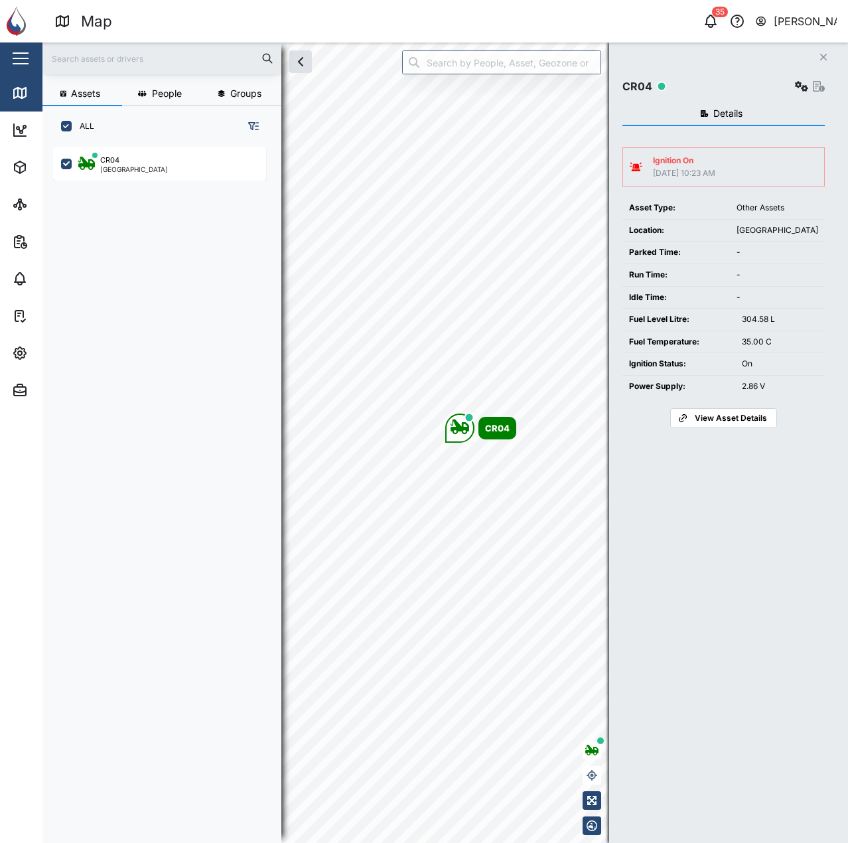
click at [798, 84] on icon "button" at bounding box center [801, 86] width 13 height 11
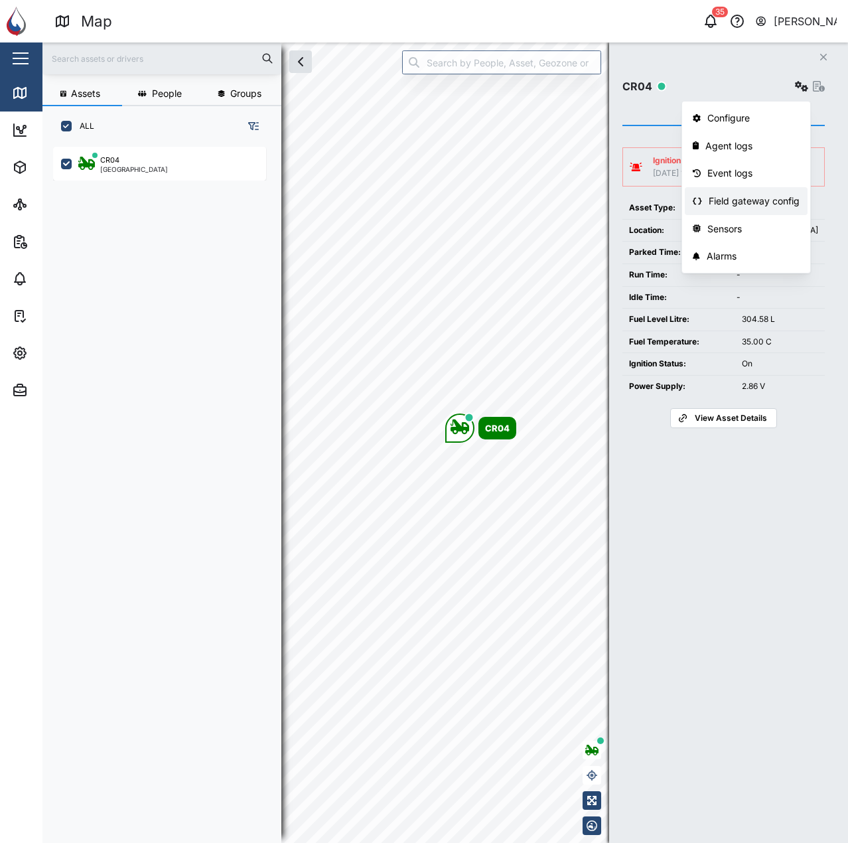
click at [757, 198] on div "Field gateway config" at bounding box center [754, 201] width 91 height 15
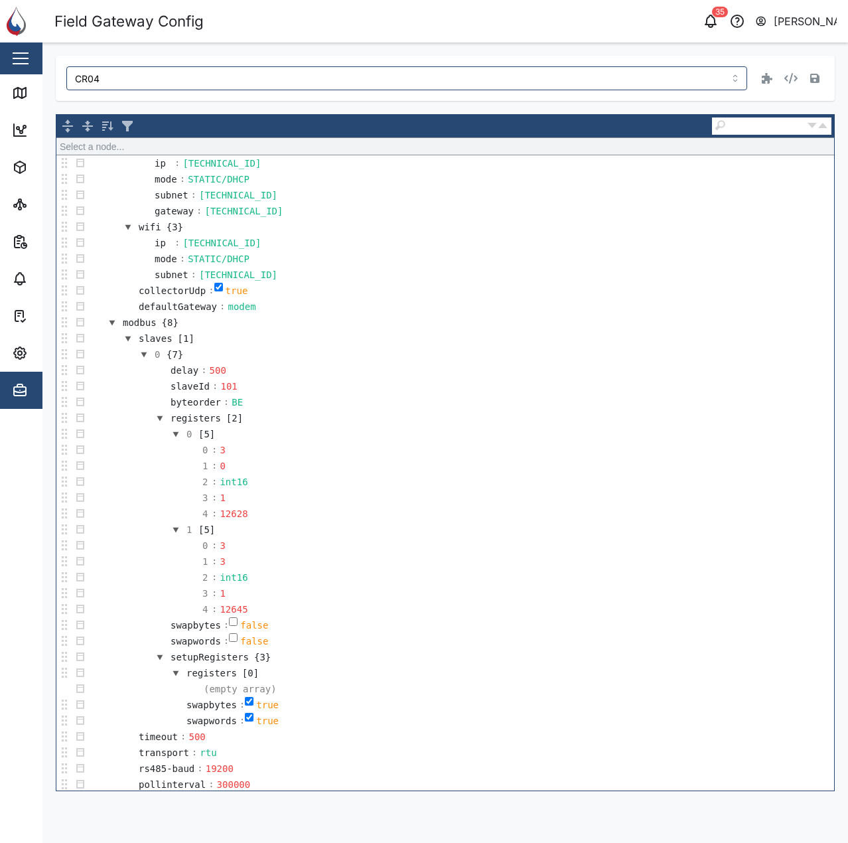
scroll to position [719, 0]
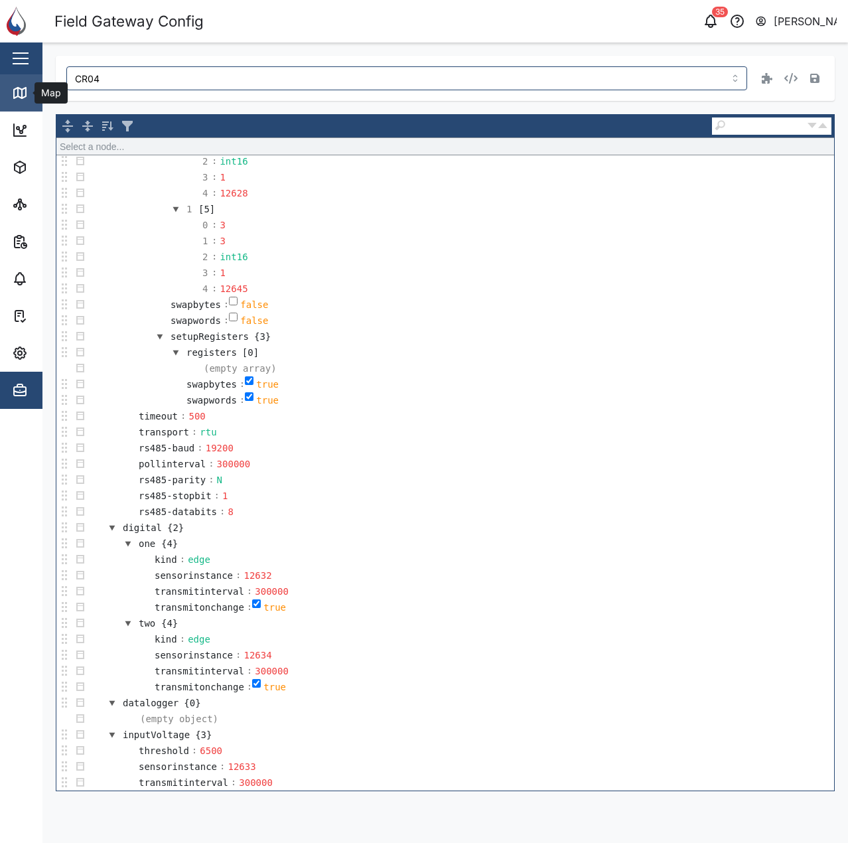
click at [20, 94] on icon at bounding box center [20, 93] width 16 height 16
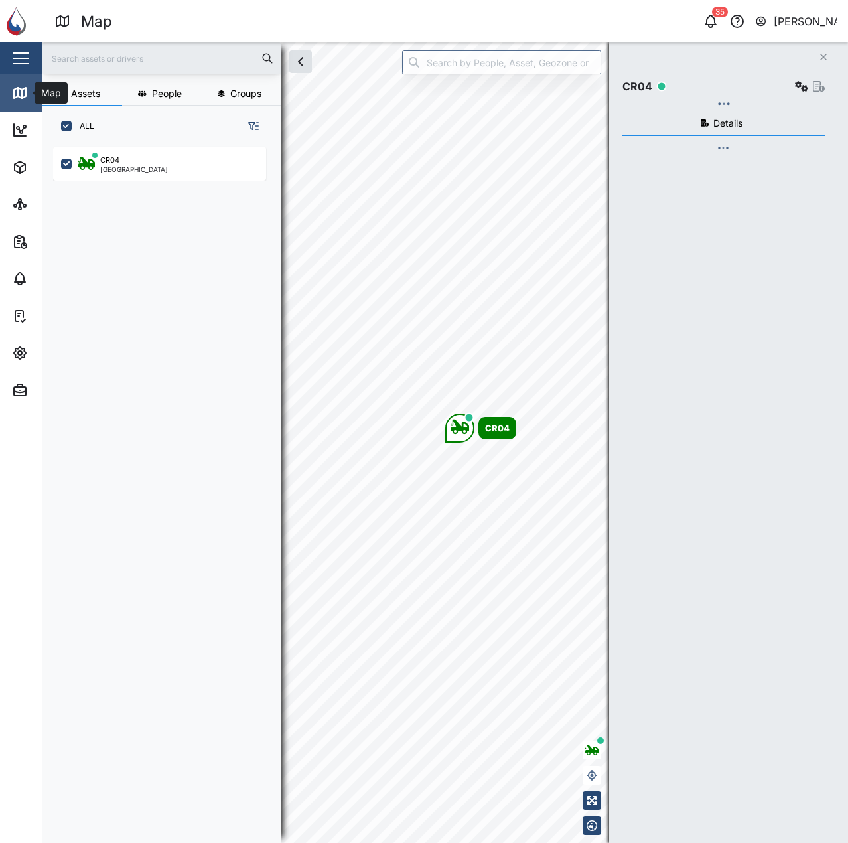
scroll to position [680, 208]
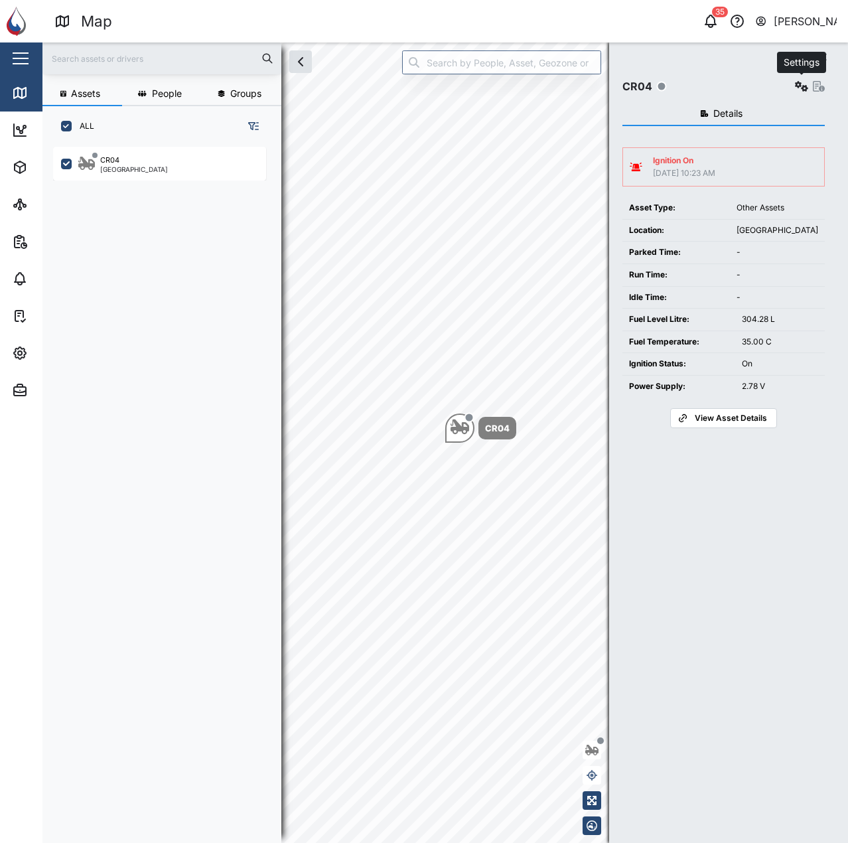
click at [796, 86] on icon "button" at bounding box center [801, 86] width 13 height 11
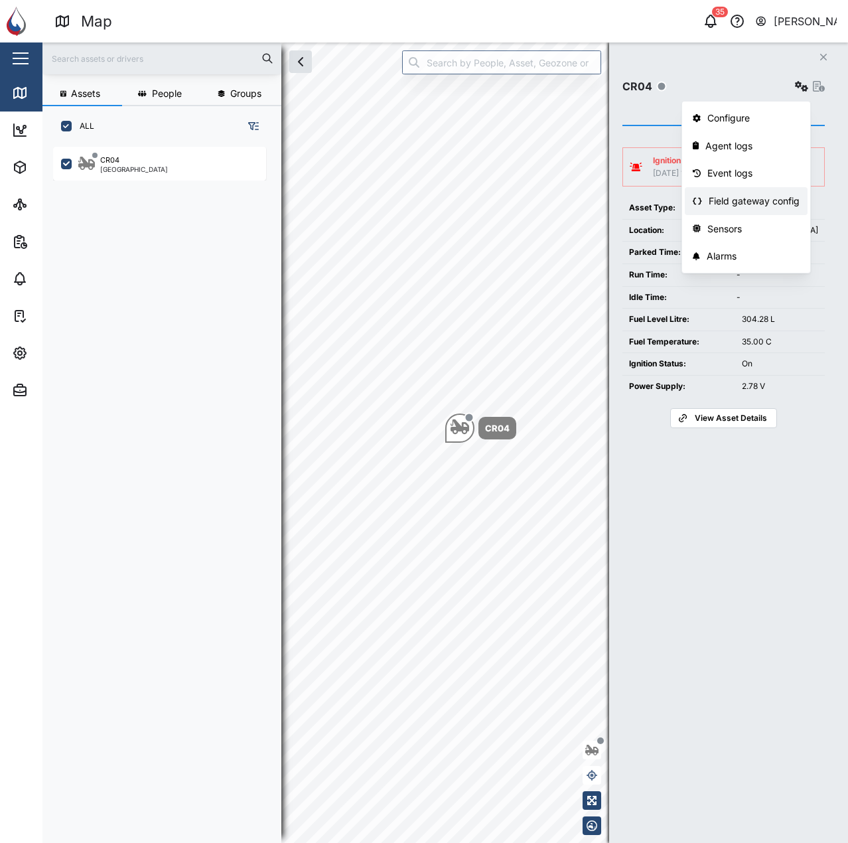
click at [756, 202] on div "Field gateway config" at bounding box center [754, 201] width 91 height 15
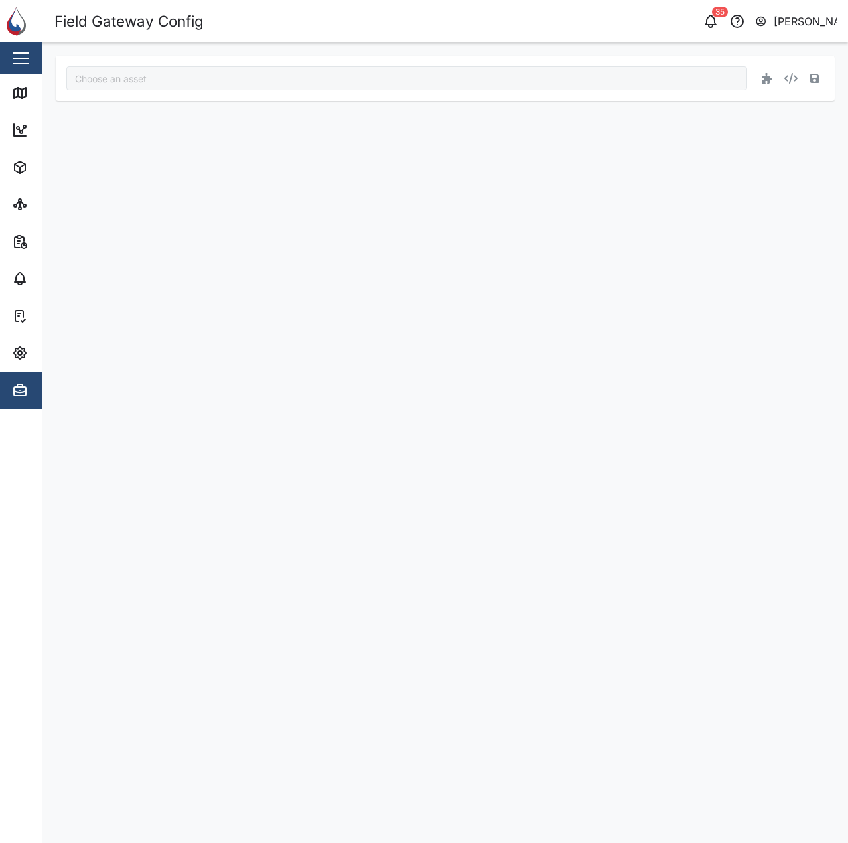
type input "CR04"
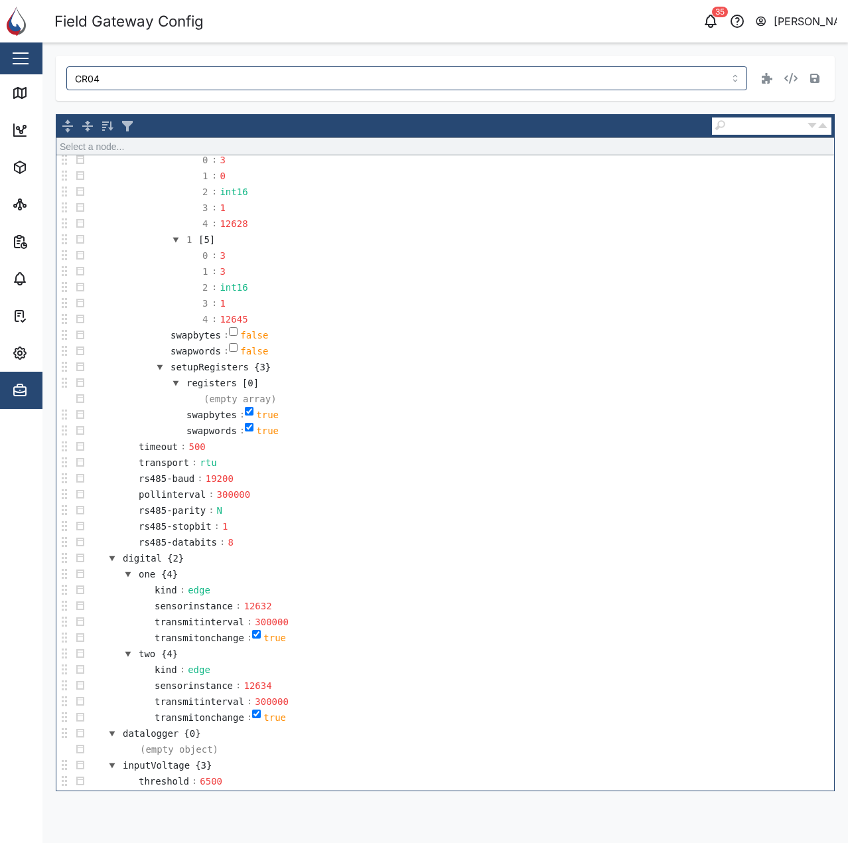
scroll to position [719, 0]
